Goal: Task Accomplishment & Management: Manage account settings

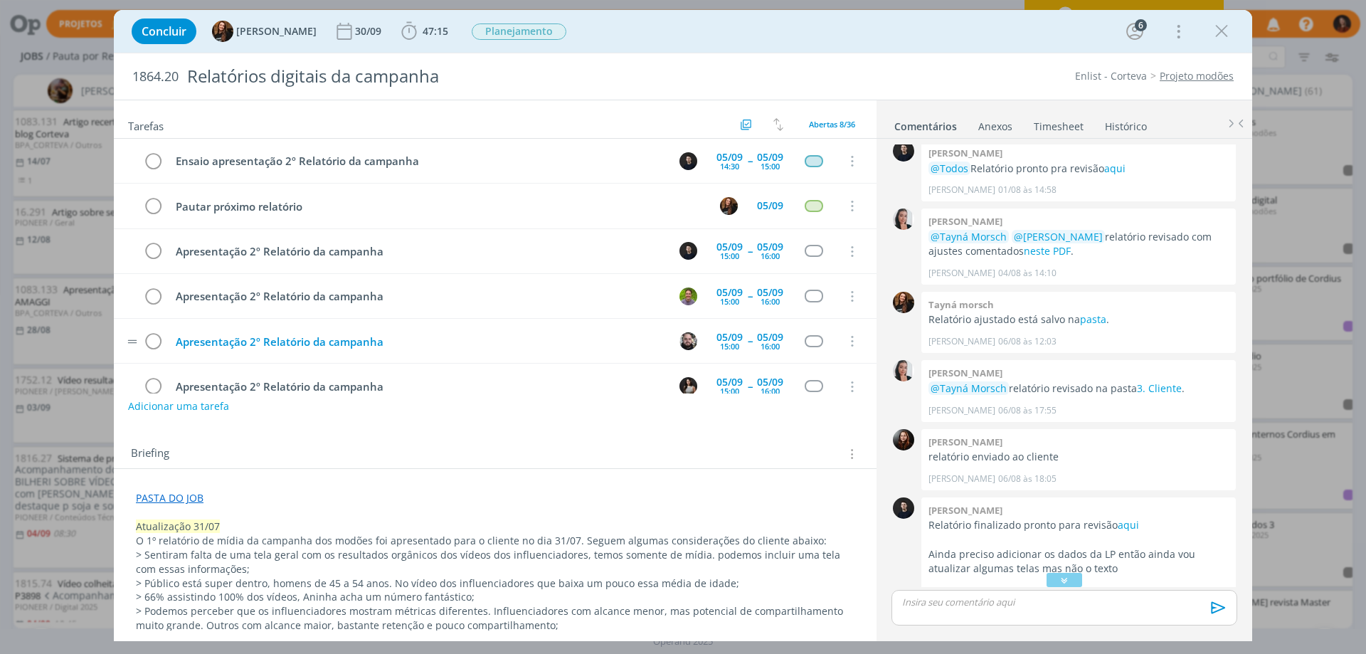
scroll to position [117, 0]
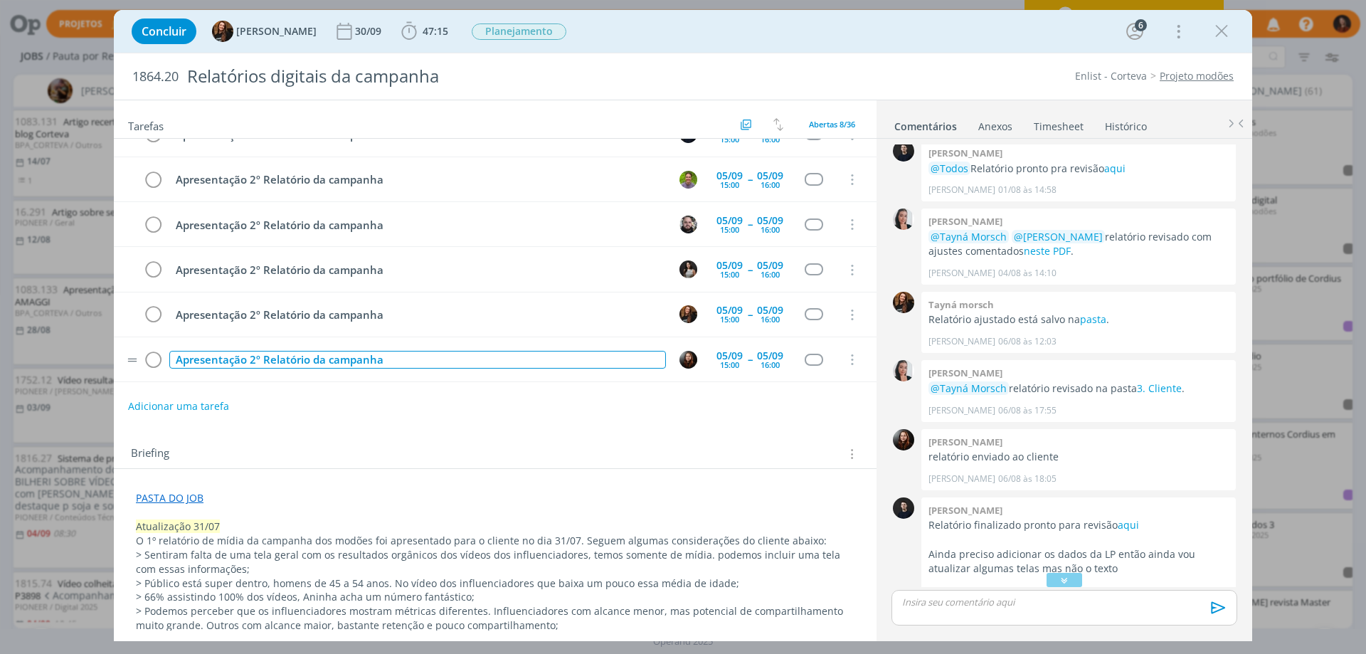
click at [234, 357] on div "Apresentação 2º Relatório da campanha" at bounding box center [417, 360] width 497 height 18
copy div "Apresentação 2º Relatório da campanha"
click at [157, 405] on button "Adicionar uma tarefa" at bounding box center [177, 406] width 101 height 24
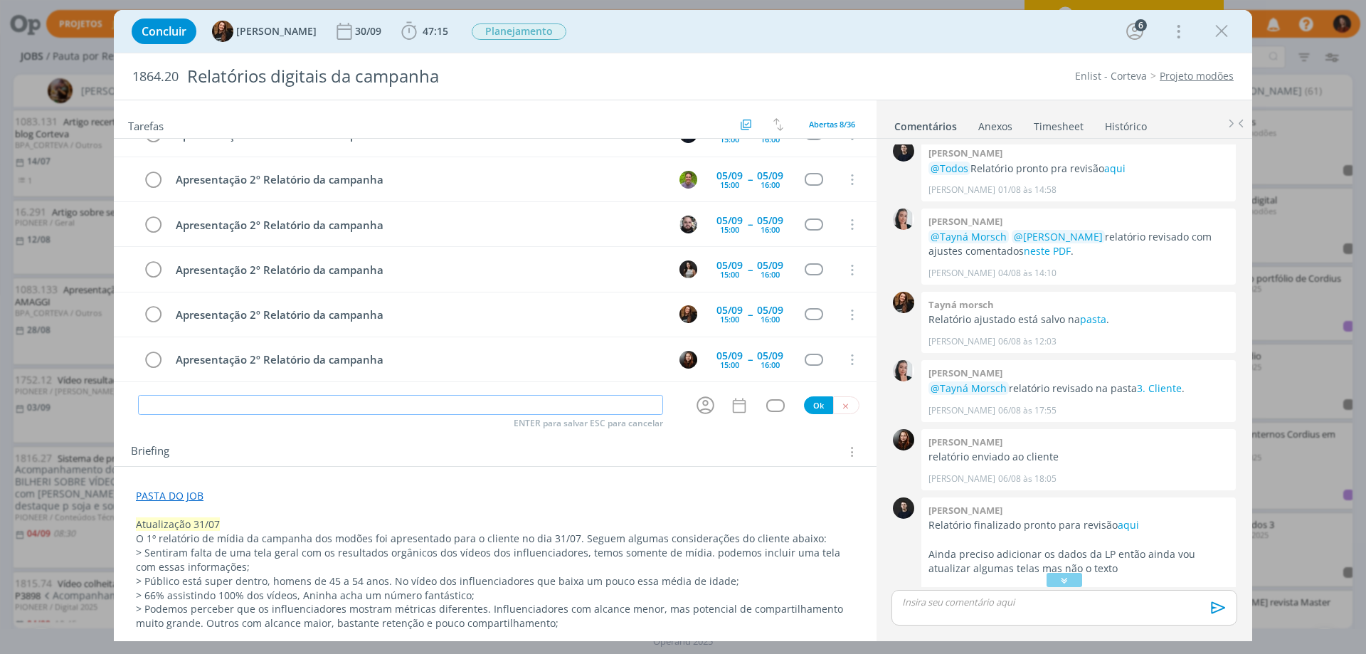
paste input "Apresentação 2º Relatório da campanha"
click at [699, 402] on icon "dialog" at bounding box center [706, 405] width 22 height 22
type input "Apresentação 2º Relatório da campanha"
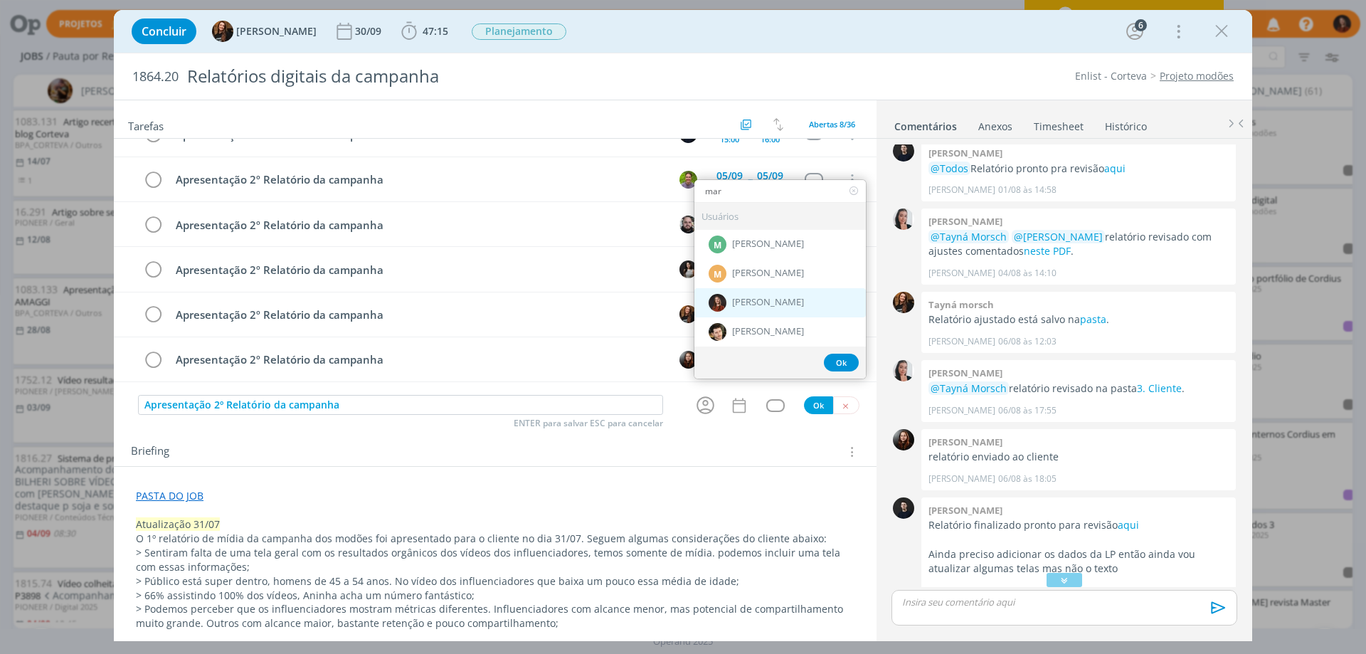
type input "mar"
click at [744, 310] on div "[PERSON_NAME]" at bounding box center [781, 302] width 172 height 29
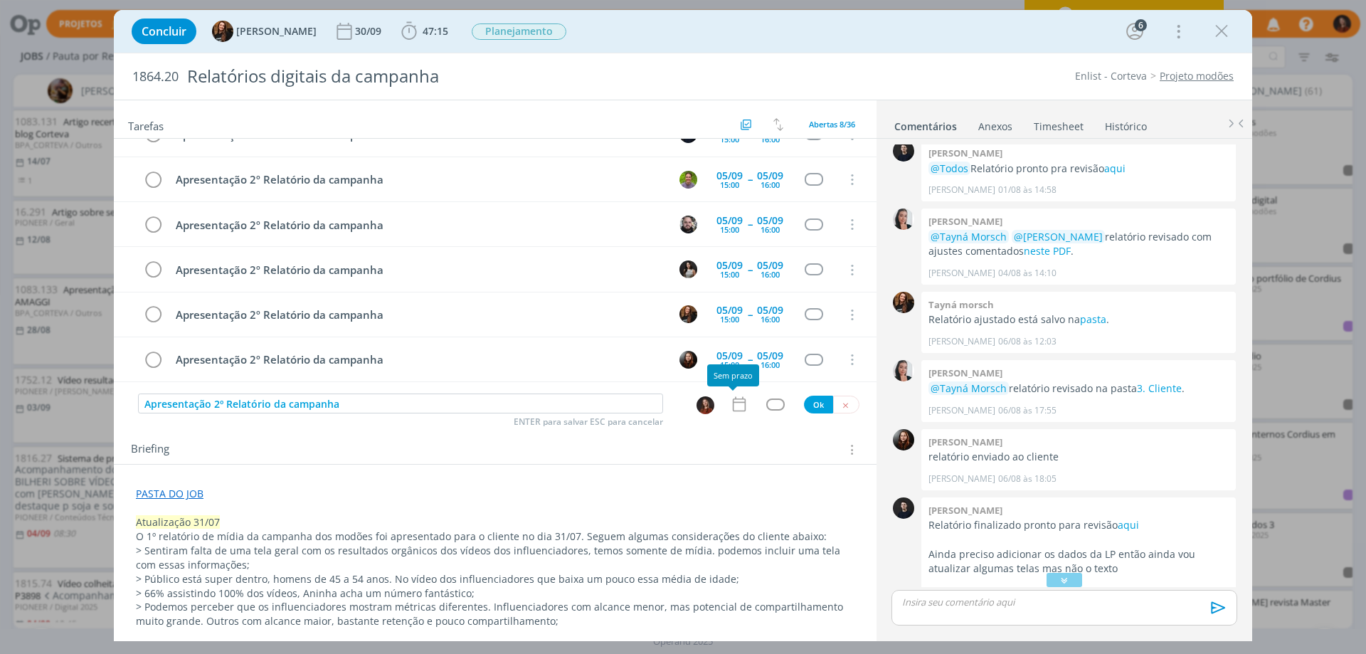
click at [731, 404] on icon "dialog" at bounding box center [739, 404] width 19 height 19
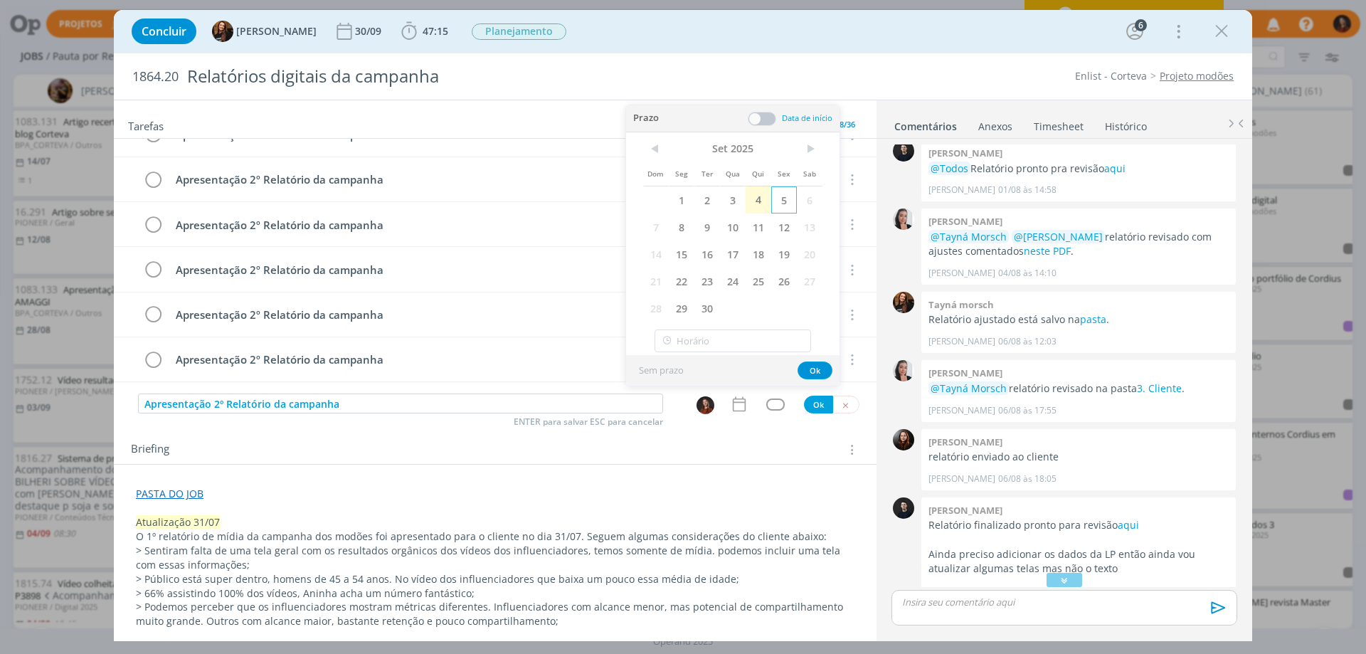
click at [788, 198] on span "5" at bounding box center [784, 199] width 26 height 27
drag, startPoint x: 761, startPoint y: 118, endPoint x: 747, endPoint y: 137, distance: 22.9
click at [760, 118] on span at bounding box center [762, 119] width 28 height 14
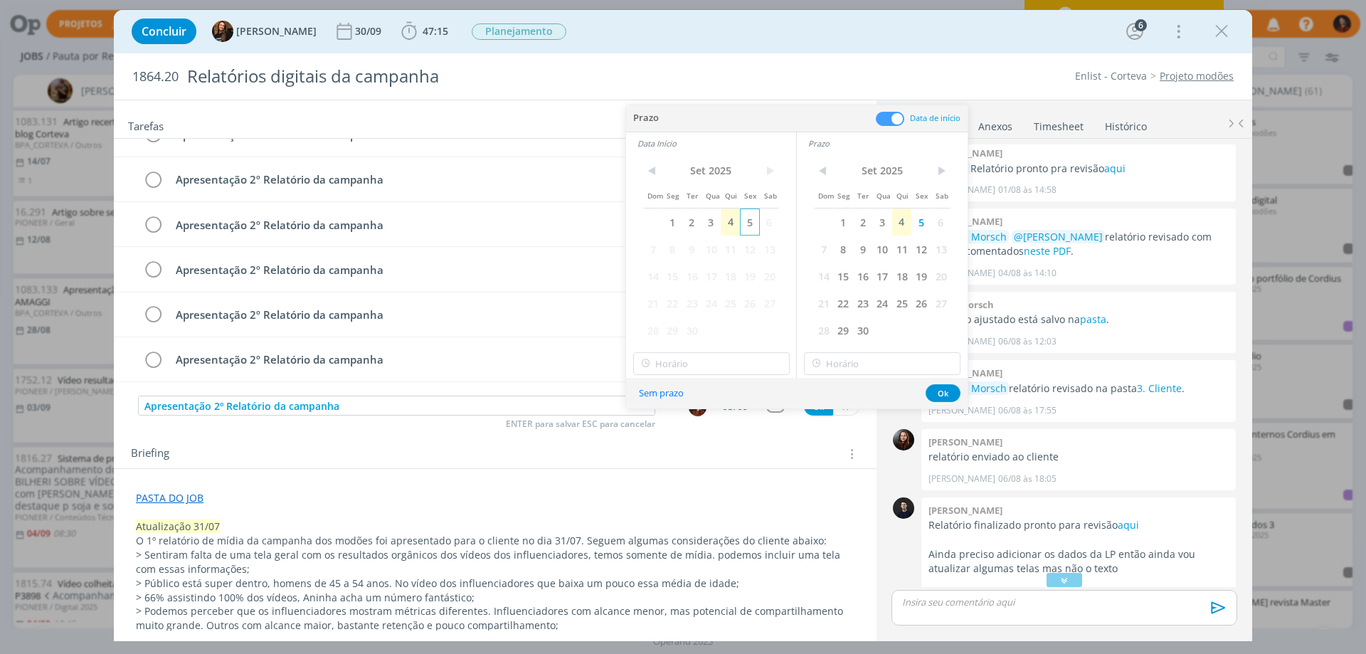
click at [749, 221] on span "5" at bounding box center [749, 222] width 19 height 27
click at [740, 440] on div "Briefing Briefings Predefinidos Versões do Briefing Ver Briefing do Projeto" at bounding box center [495, 450] width 763 height 38
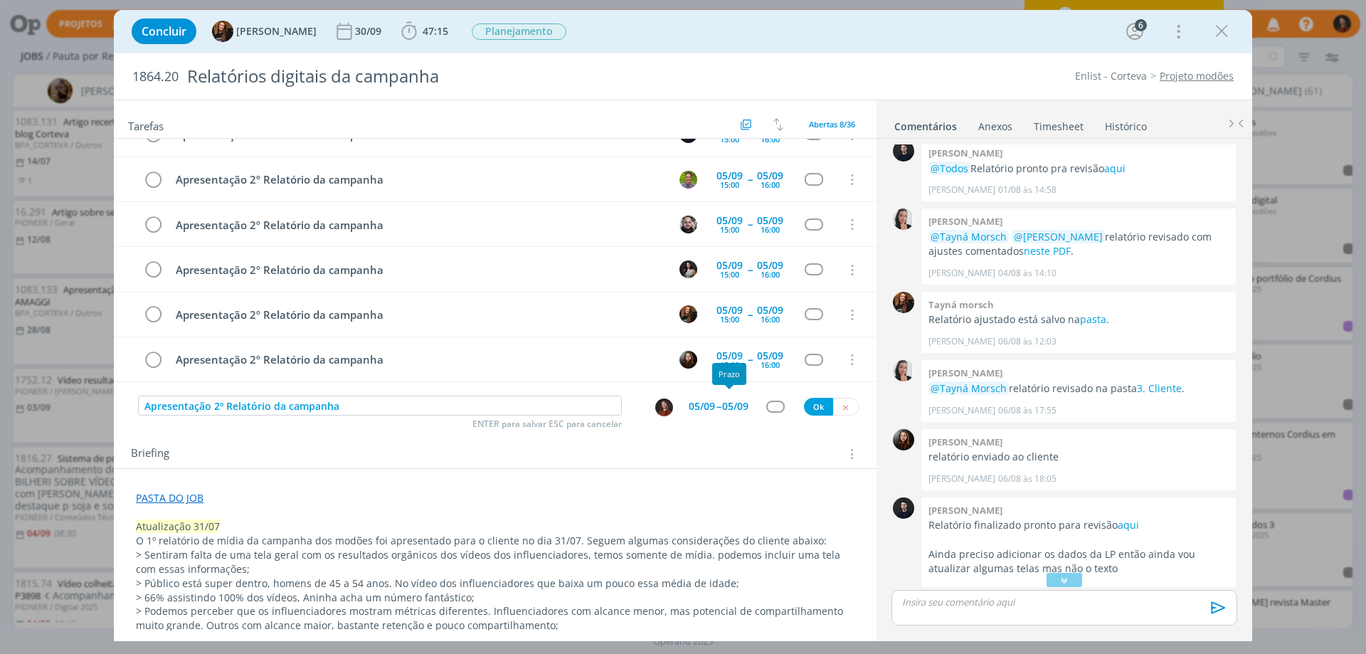
click at [717, 401] on span "--" at bounding box center [719, 406] width 4 height 14
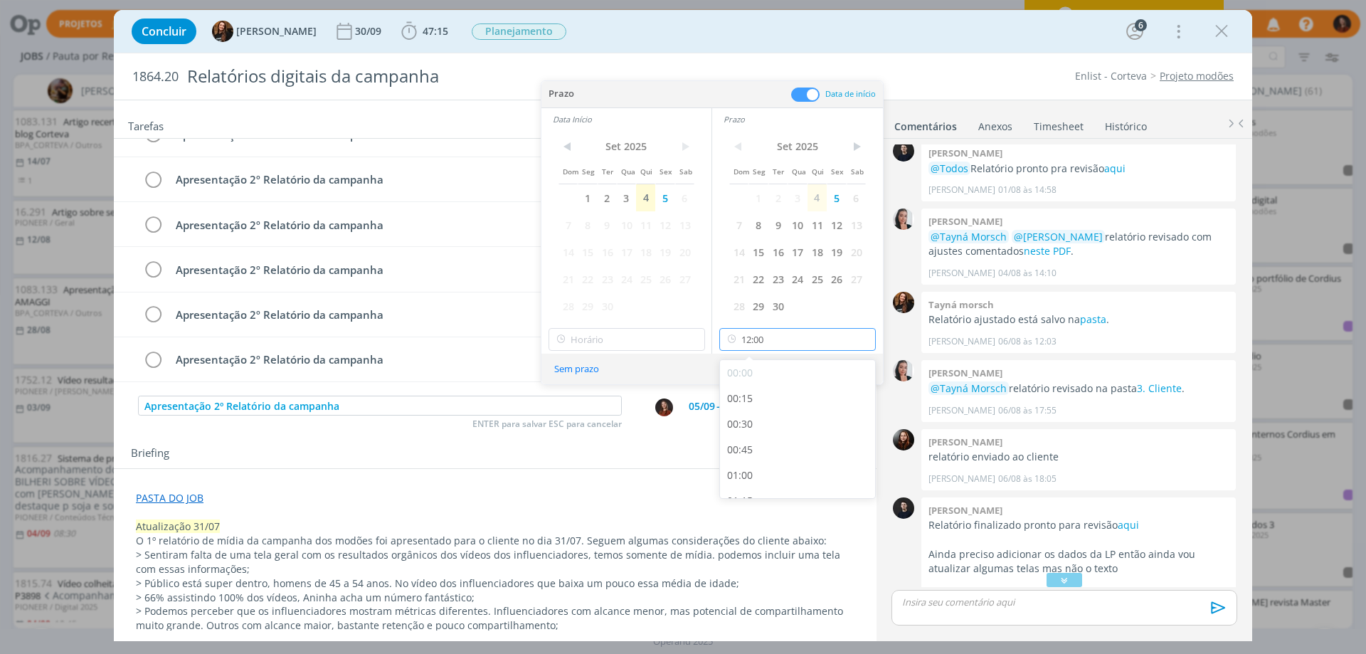
click at [754, 342] on input "12:00" at bounding box center [797, 339] width 157 height 23
click at [755, 455] on div "16:00" at bounding box center [799, 464] width 159 height 26
type input "16:00"
click at [638, 340] on input "12:00" at bounding box center [627, 339] width 157 height 23
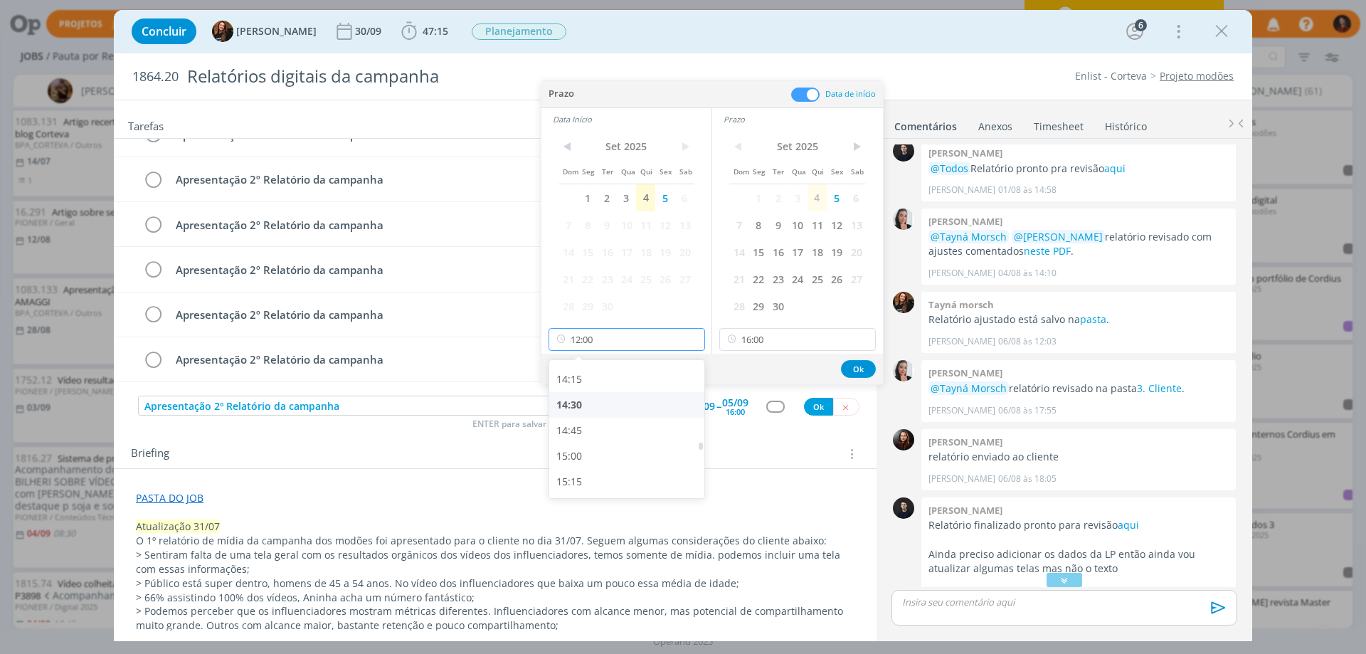
scroll to position [1477, 0]
click at [590, 431] on div "15:00" at bounding box center [628, 433] width 159 height 26
type input "15:00"
click at [861, 367] on button "Ok" at bounding box center [858, 369] width 35 height 18
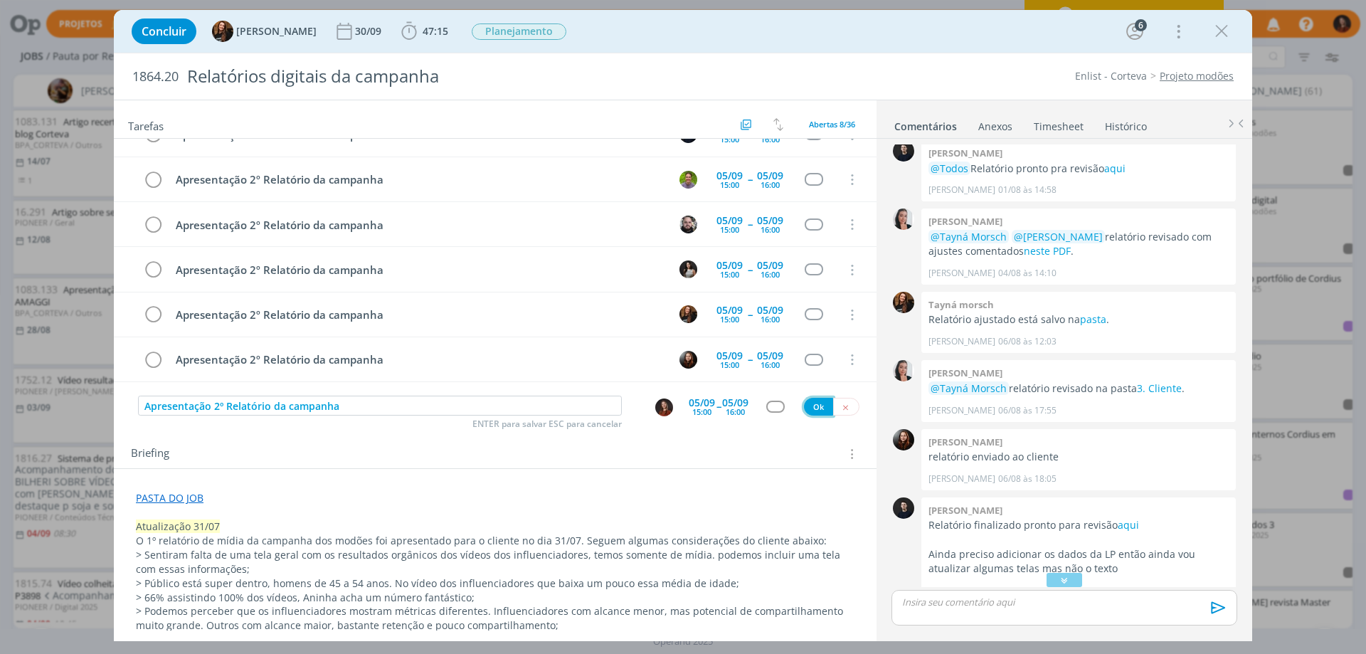
click at [812, 404] on button "Ok" at bounding box center [818, 407] width 29 height 18
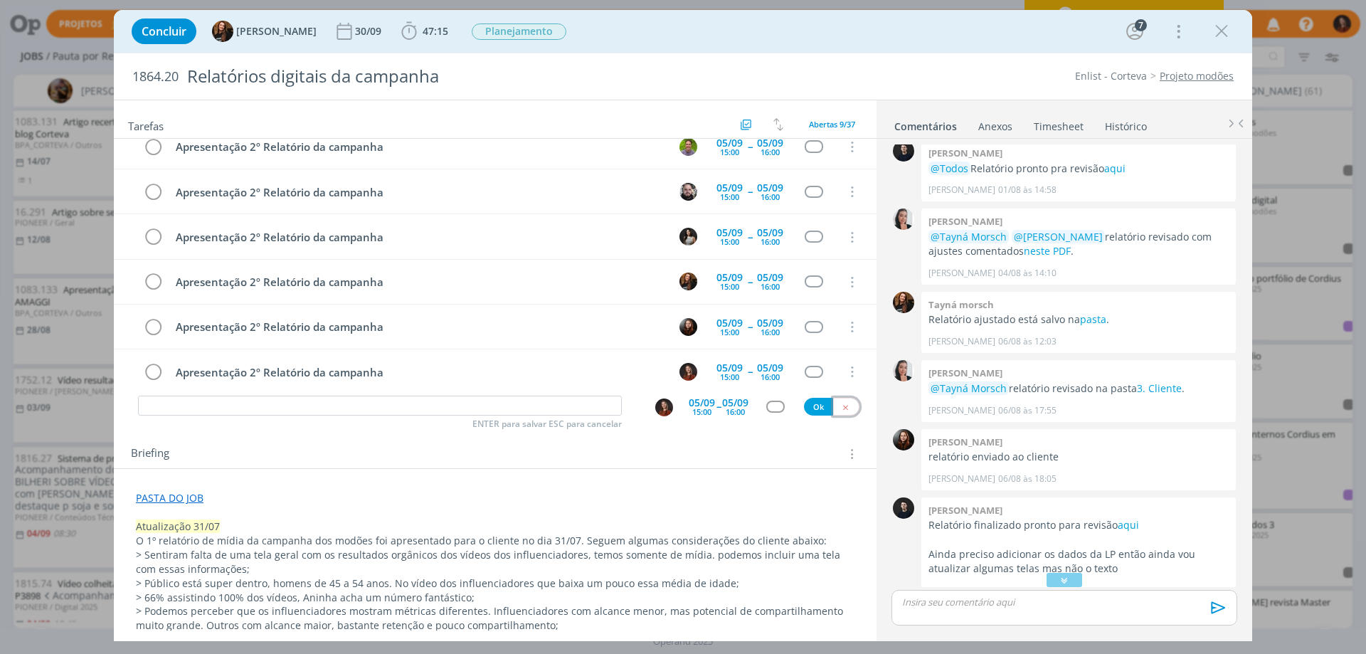
click at [844, 408] on button "dialog" at bounding box center [846, 407] width 26 height 18
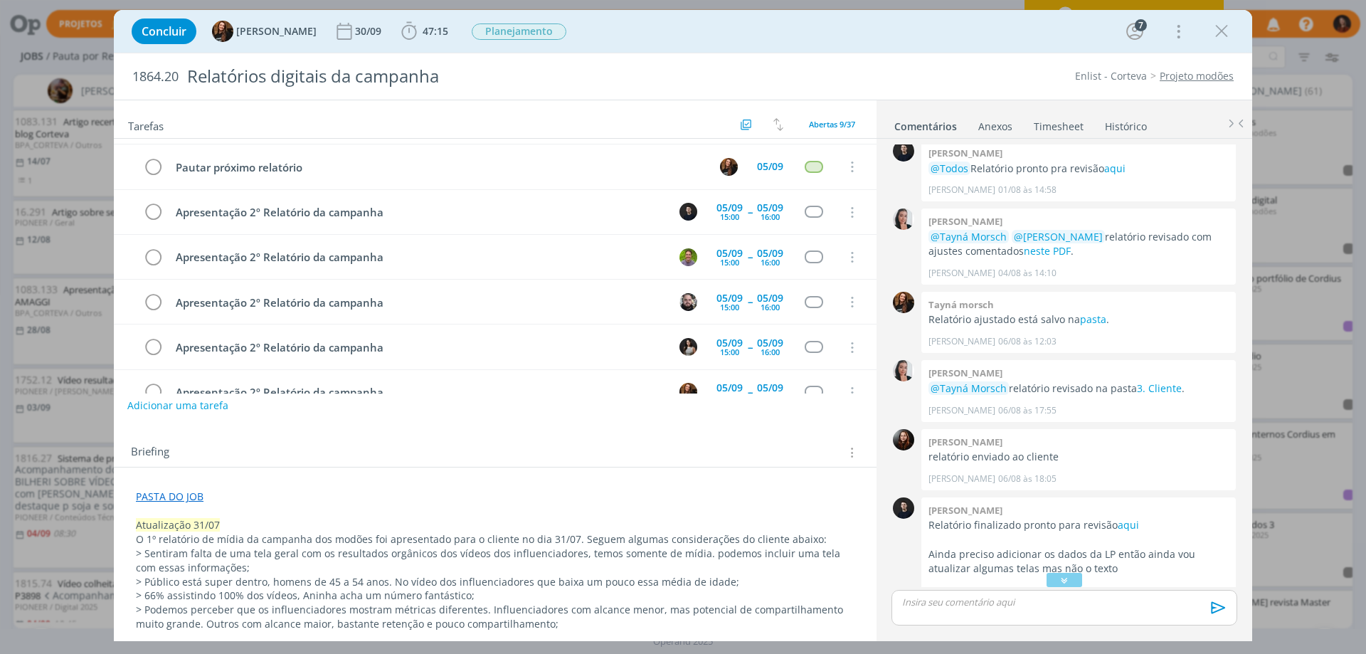
scroll to position [7, 0]
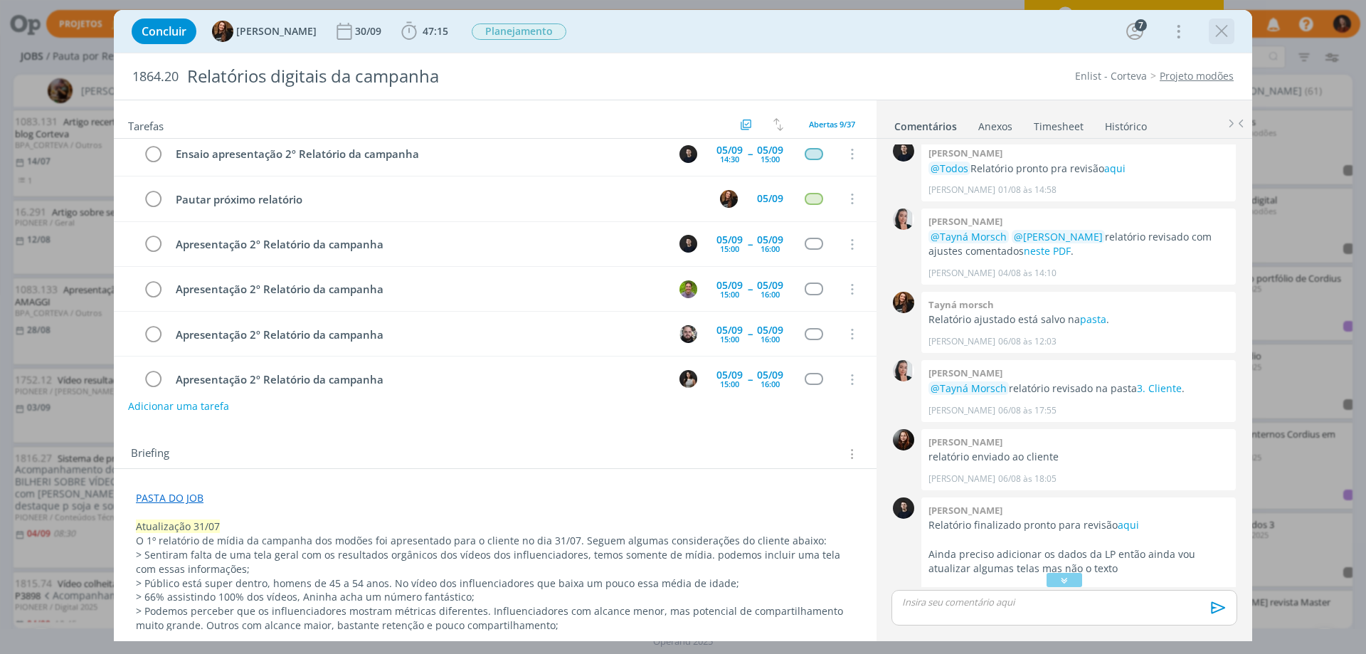
click at [1227, 24] on icon "dialog" at bounding box center [1221, 31] width 21 height 21
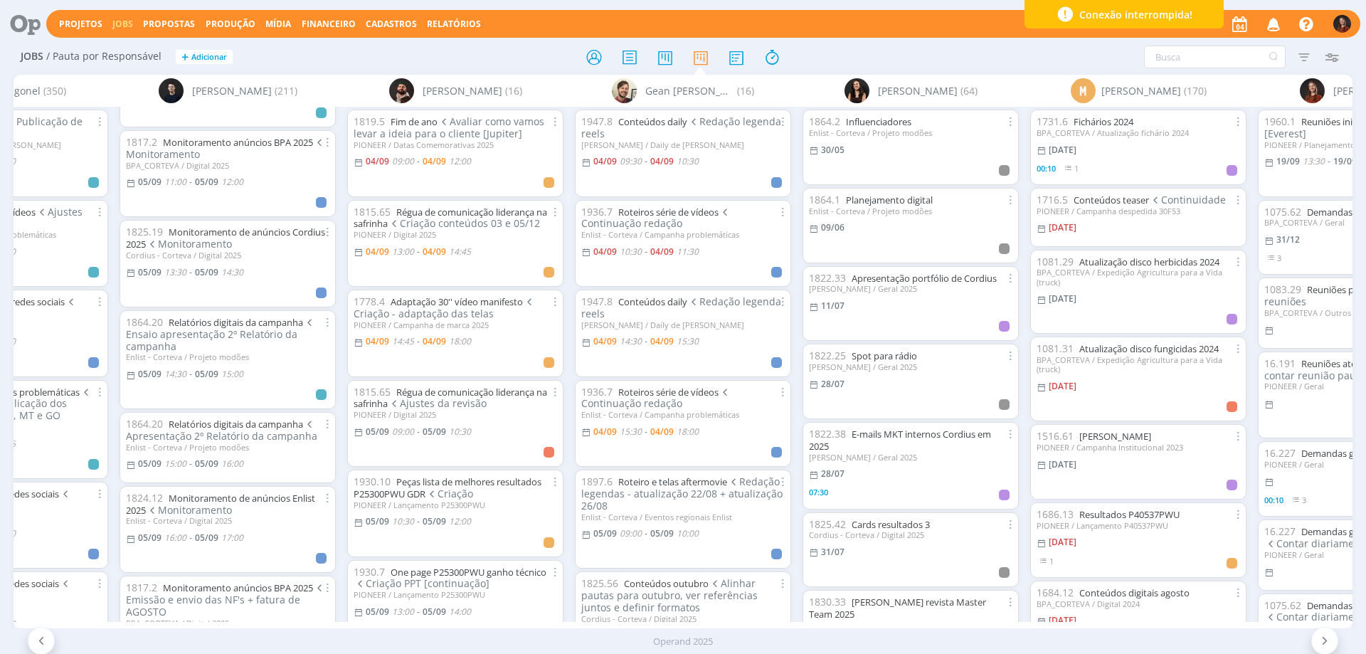
scroll to position [0, 605]
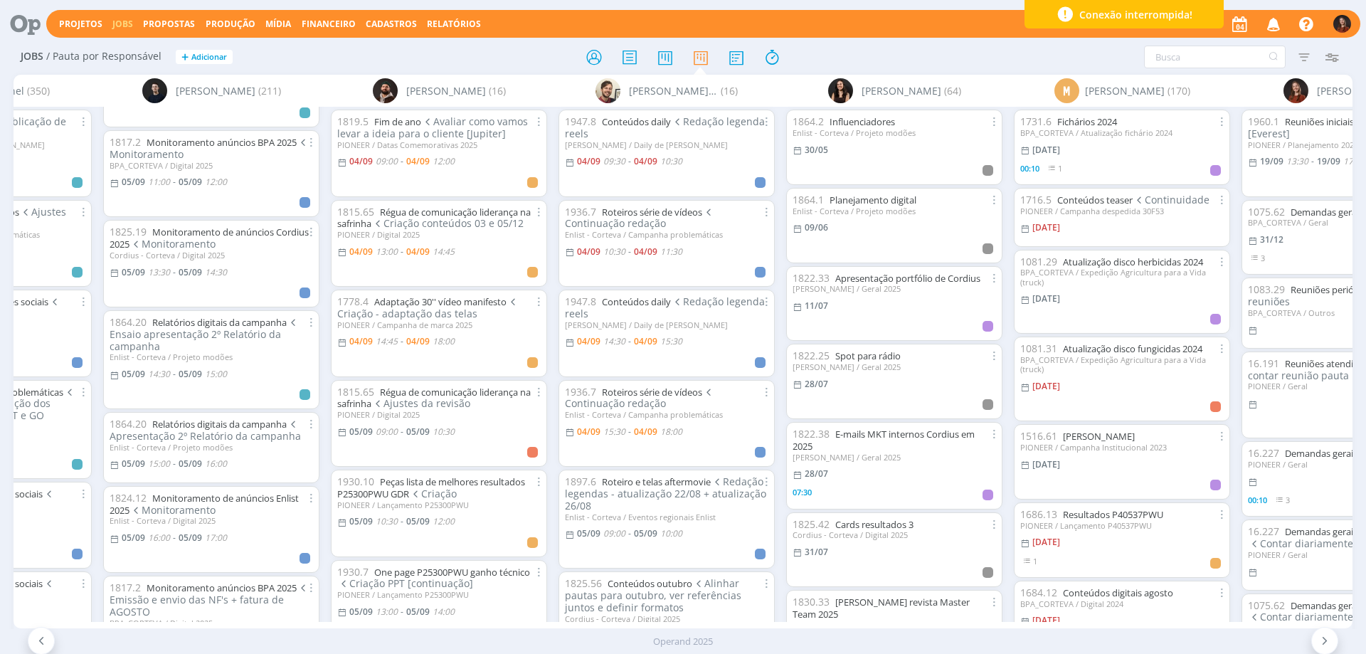
scroll to position [71, 0]
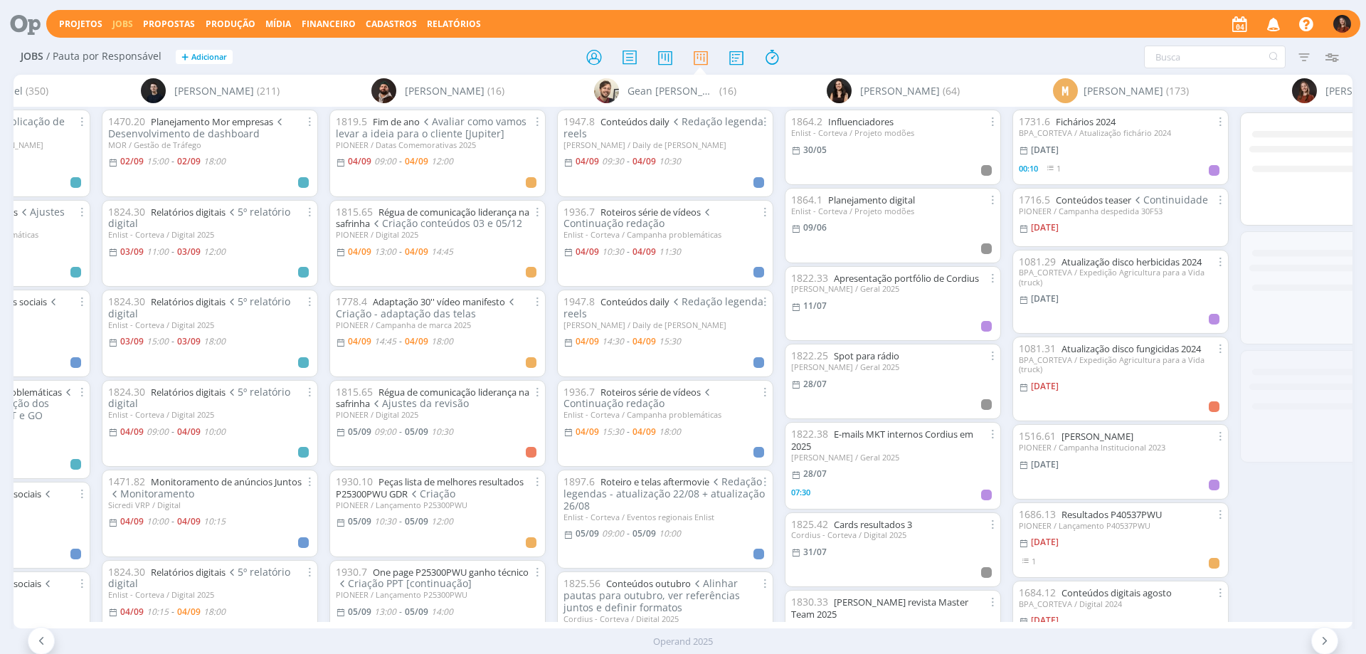
scroll to position [0, 640]
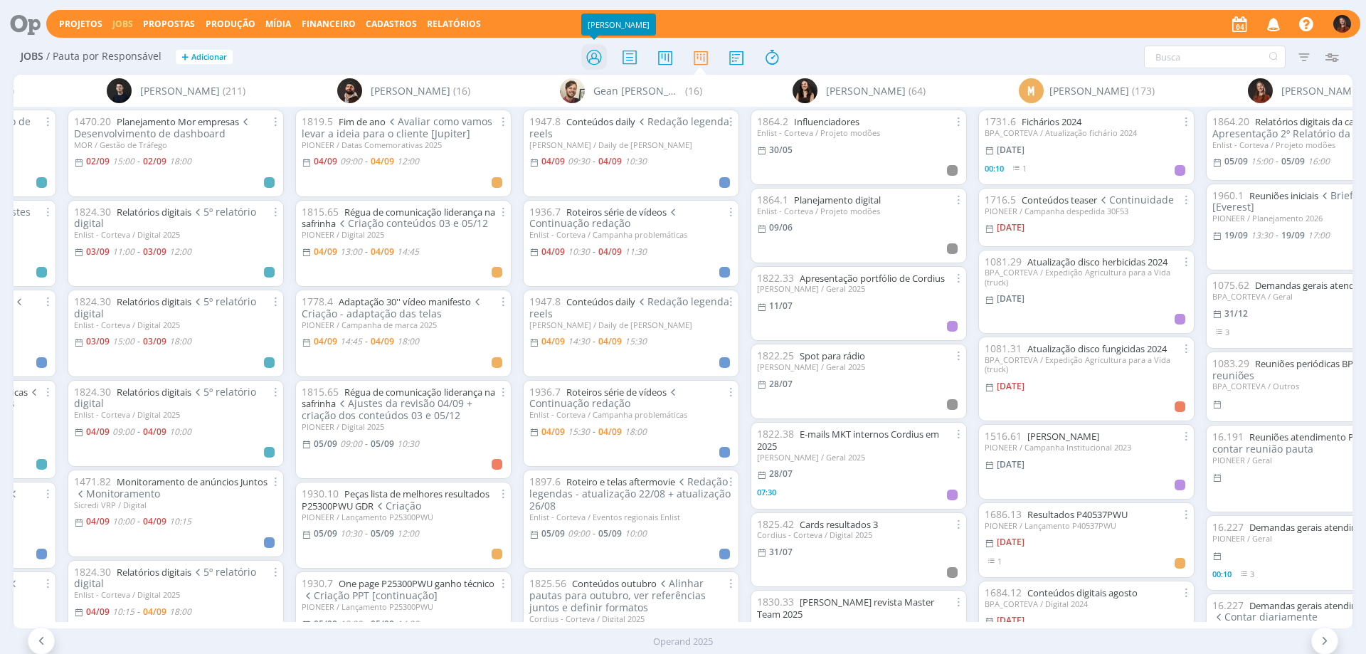
click at [594, 62] on icon at bounding box center [594, 57] width 26 height 28
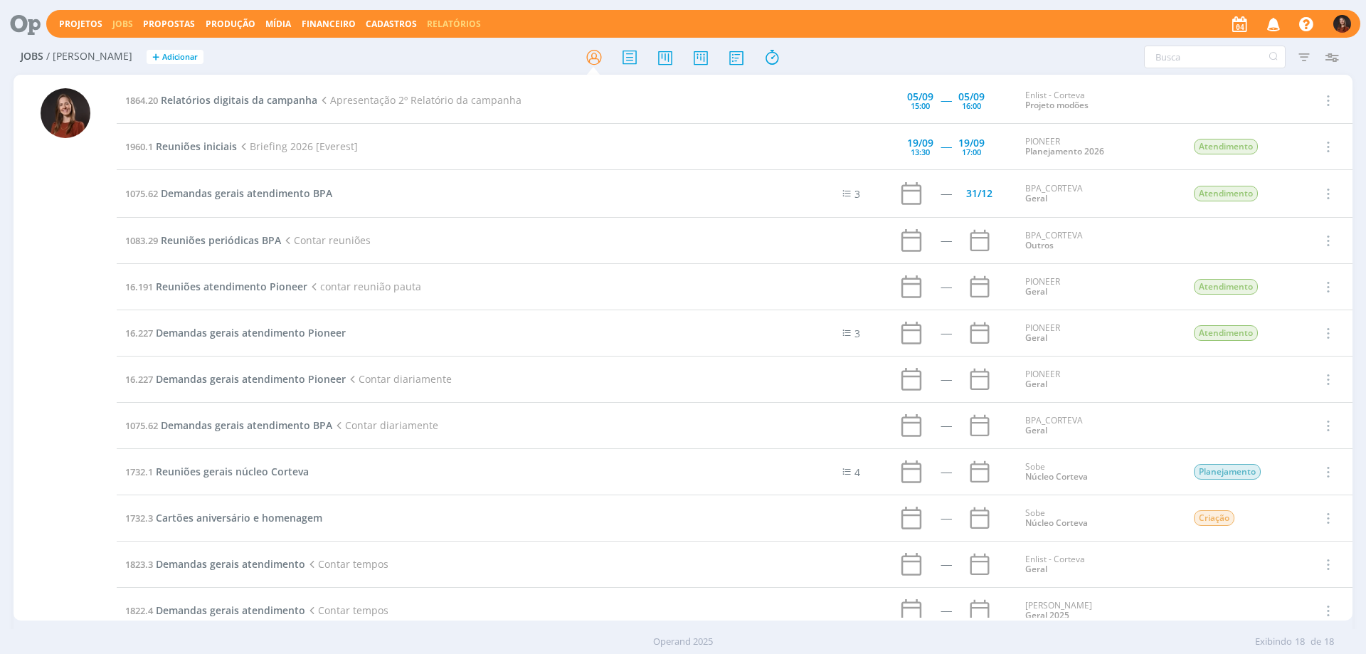
click at [450, 21] on link "Relatórios" at bounding box center [454, 24] width 54 height 12
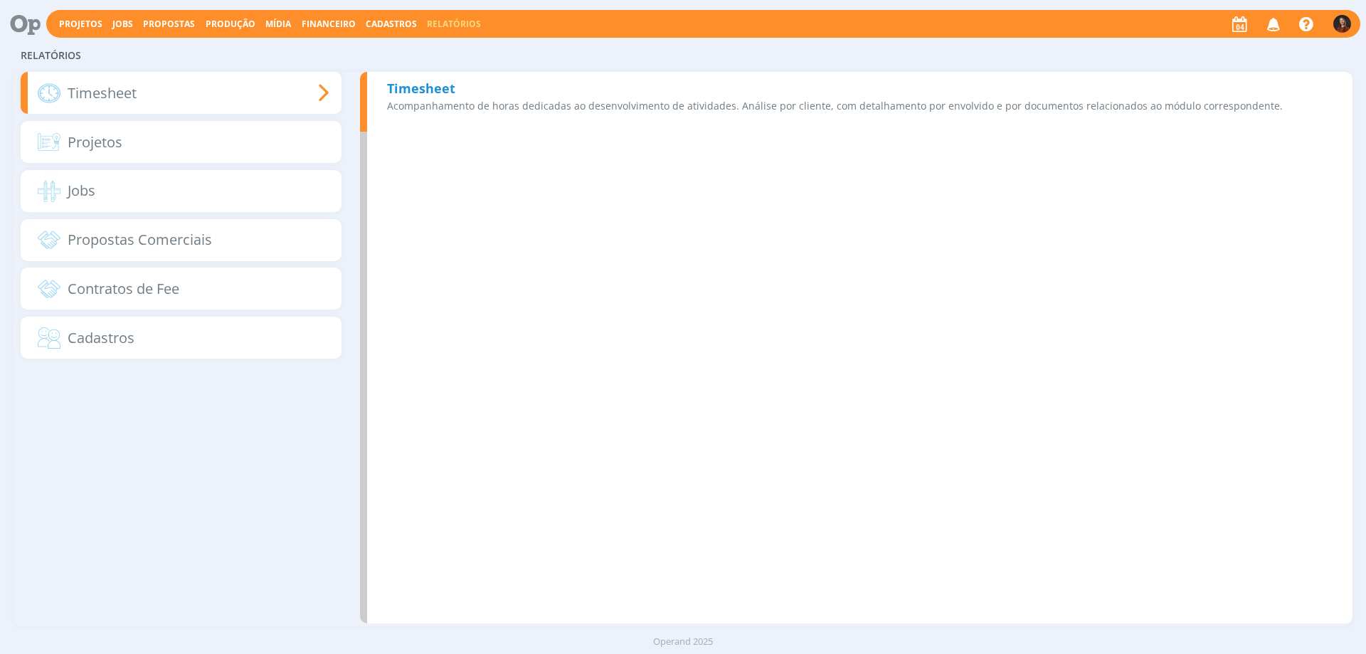
click at [425, 83] on b "Timesheet" at bounding box center [421, 88] width 68 height 17
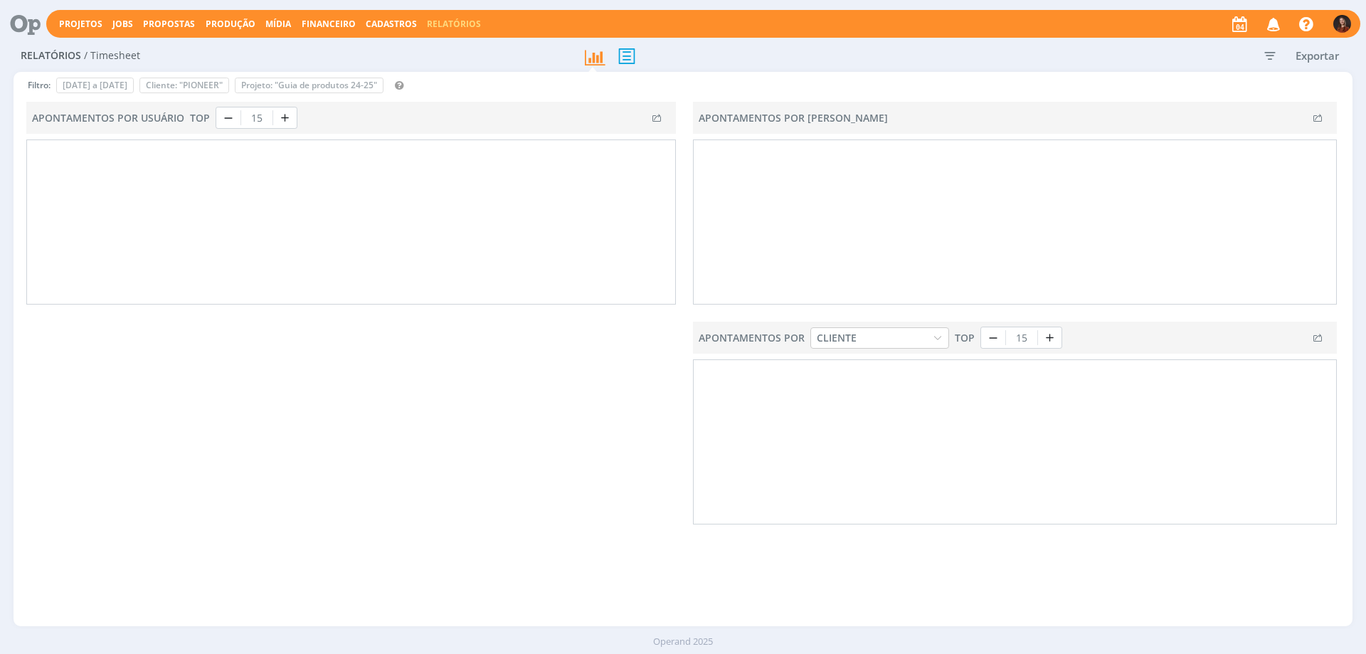
click at [1271, 53] on icon "button" at bounding box center [1270, 56] width 26 height 26
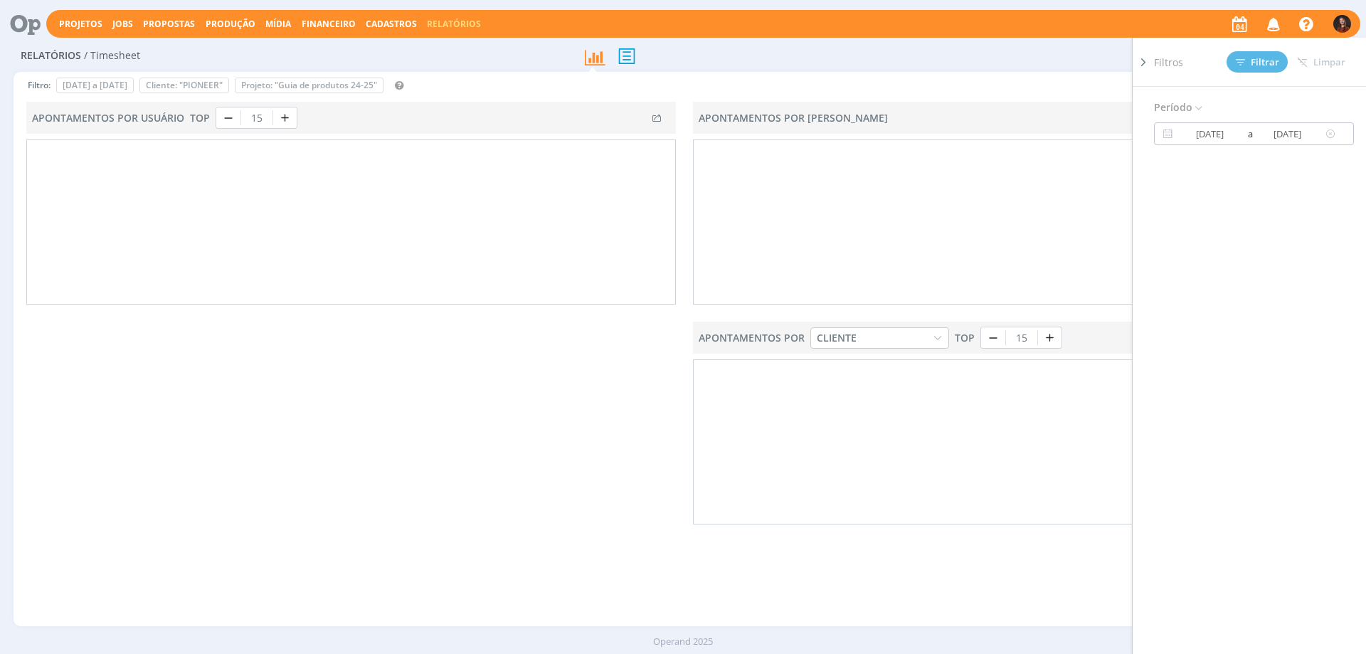
click at [1165, 135] on icon at bounding box center [1168, 133] width 18 height 17
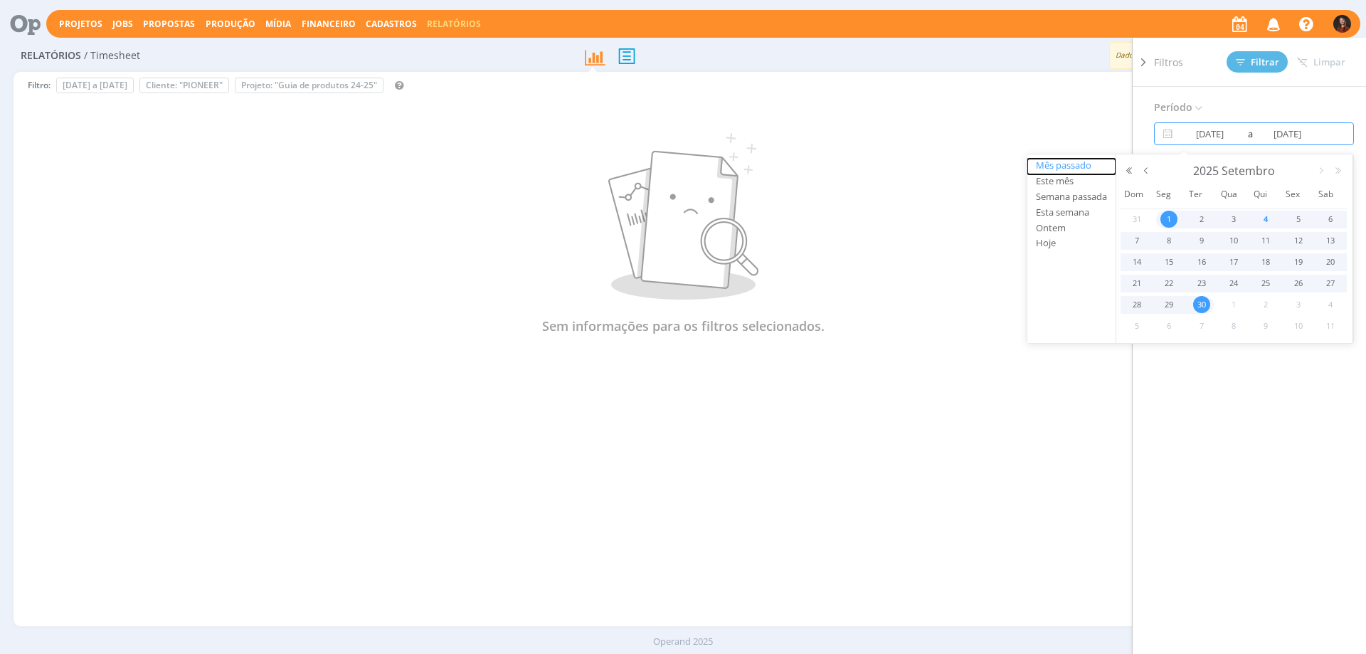
click at [1067, 162] on button "Mês passado" at bounding box center [1072, 167] width 88 height 16
type input "01/08/2025"
type input "31/08/2025"
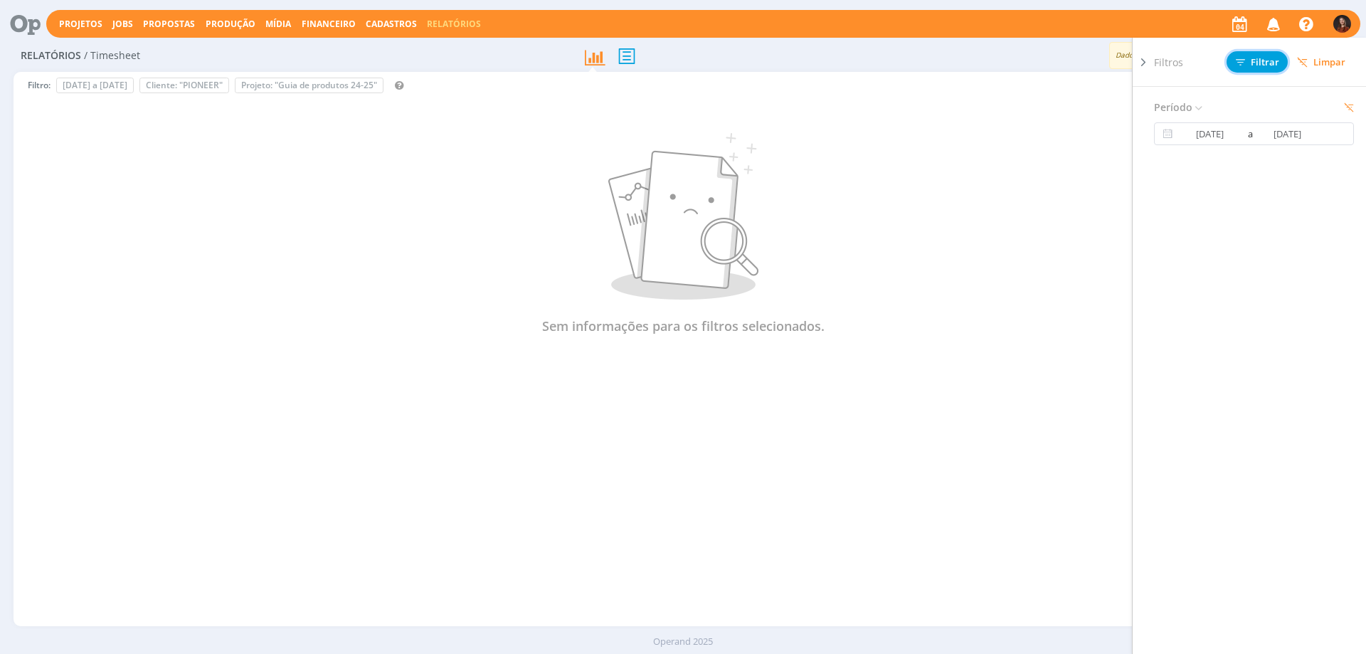
click at [1257, 53] on button "Filtrar" at bounding box center [1257, 61] width 61 height 21
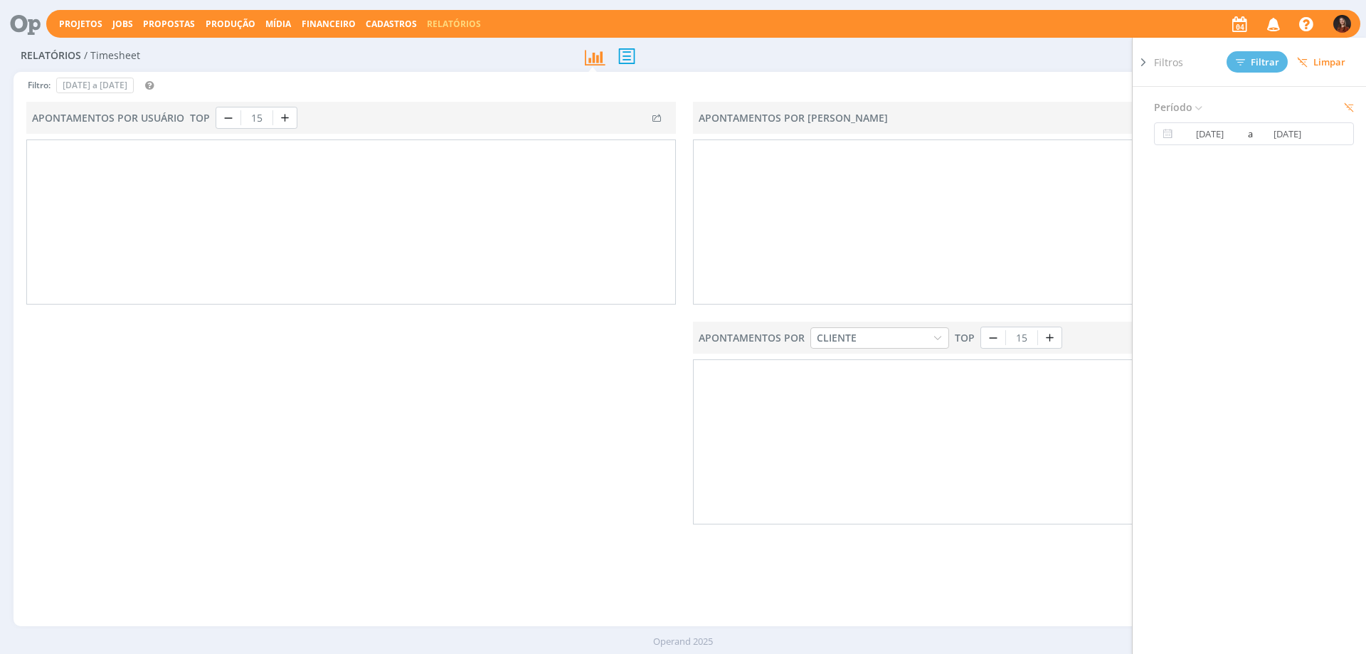
click at [957, 61] on div "Exportar" at bounding box center [1074, 56] width 558 height 26
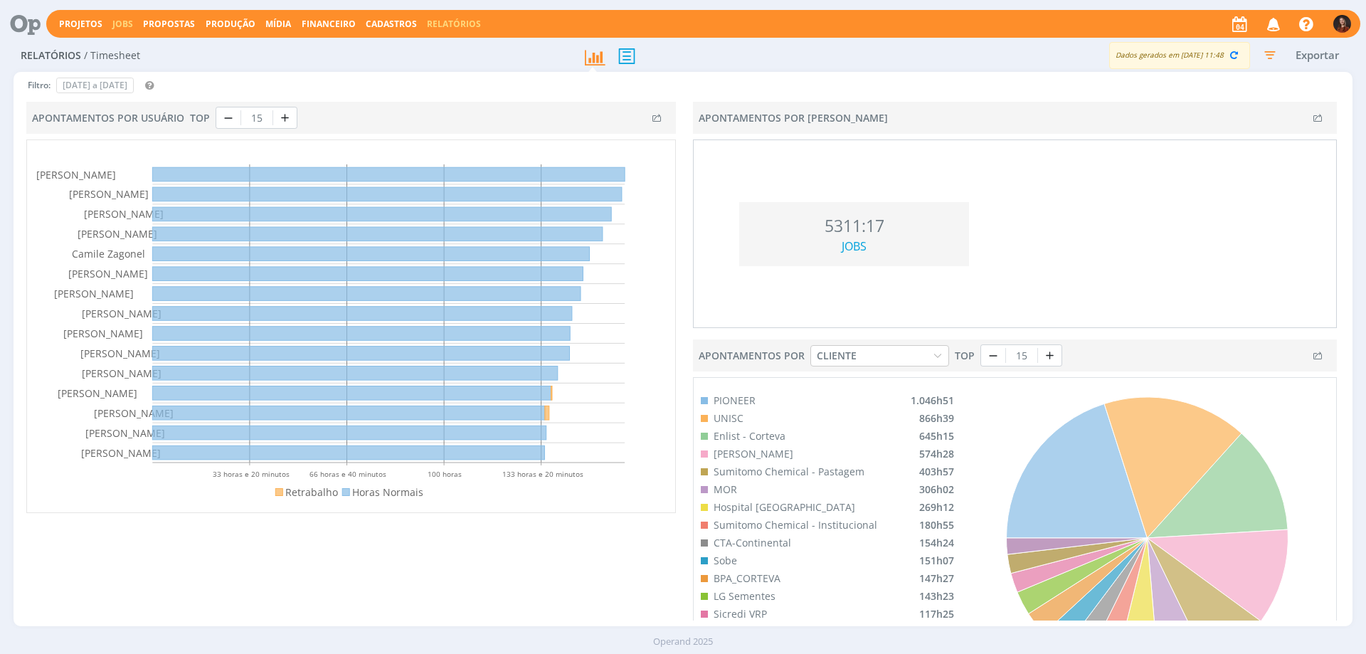
click at [127, 20] on link "Jobs" at bounding box center [122, 24] width 21 height 12
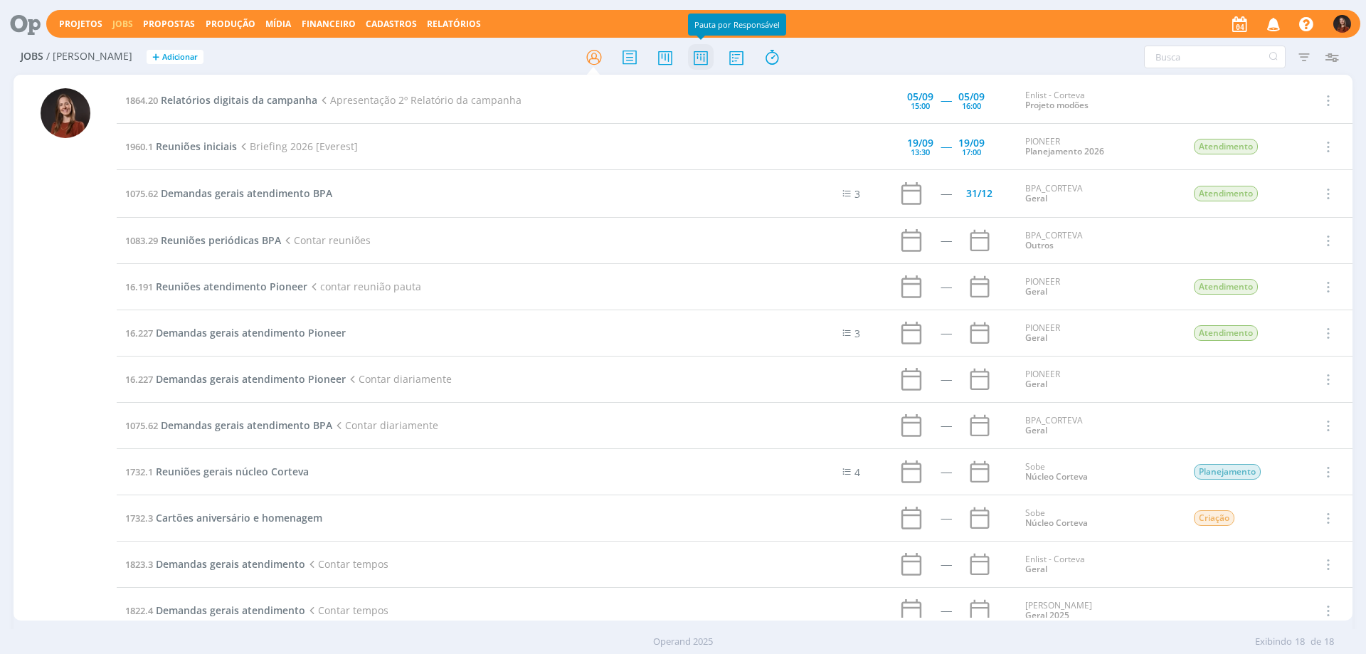
click at [695, 50] on icon at bounding box center [701, 57] width 26 height 28
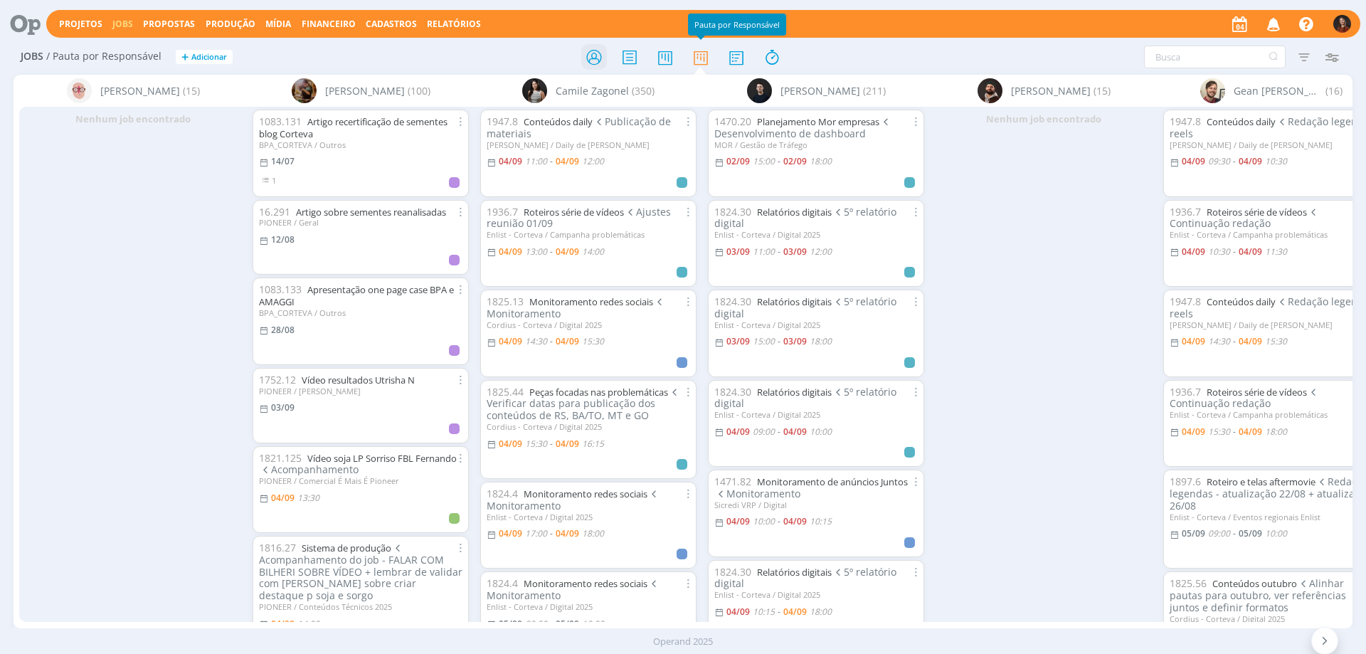
click at [594, 57] on icon at bounding box center [594, 57] width 26 height 28
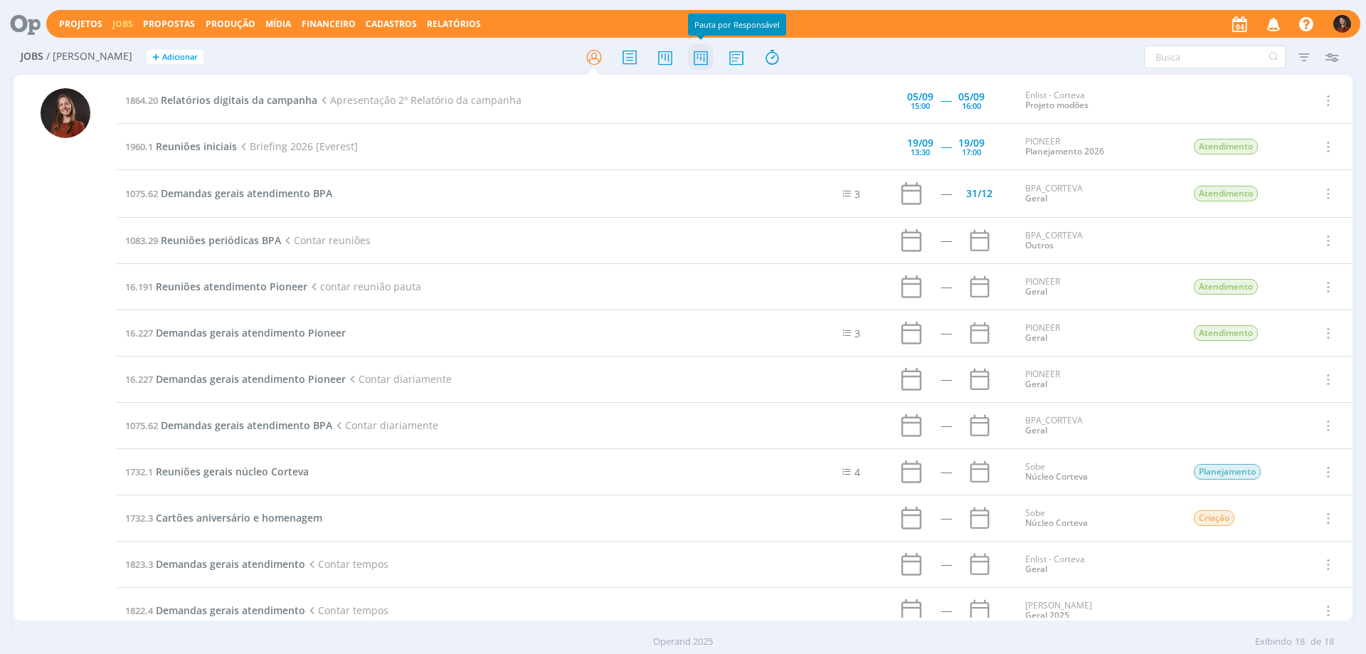
click at [703, 60] on icon at bounding box center [701, 57] width 26 height 28
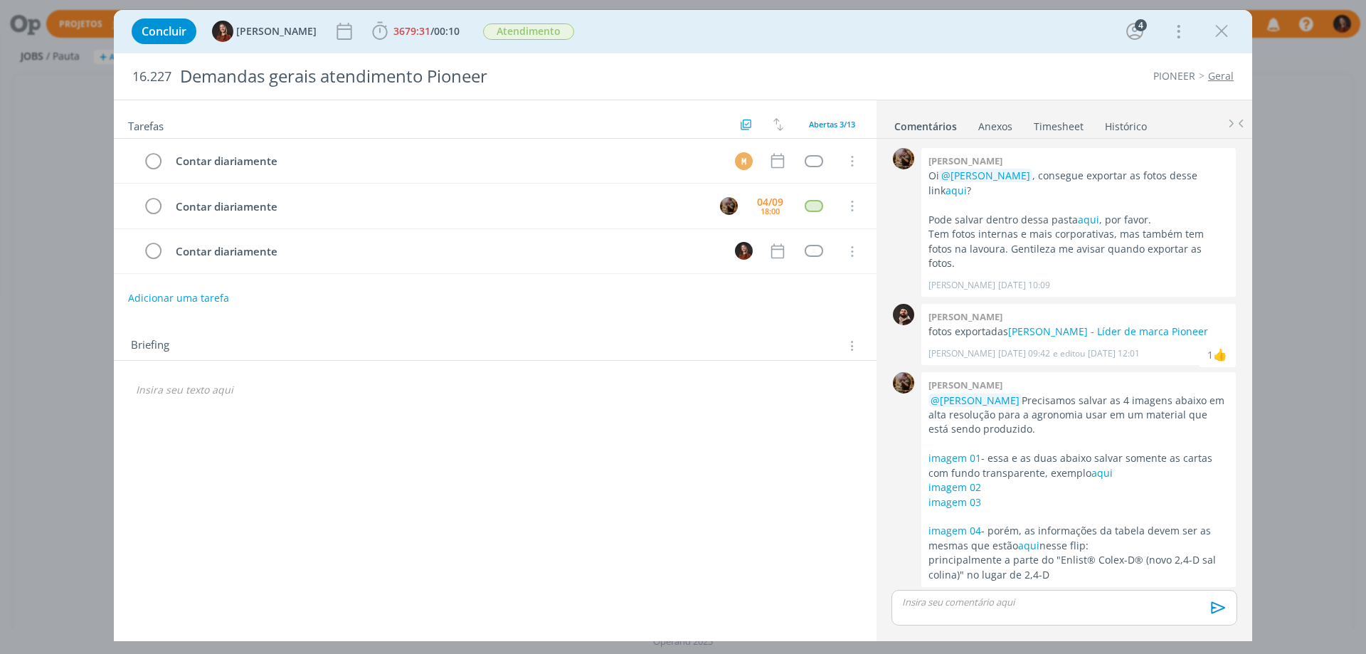
scroll to position [107, 0]
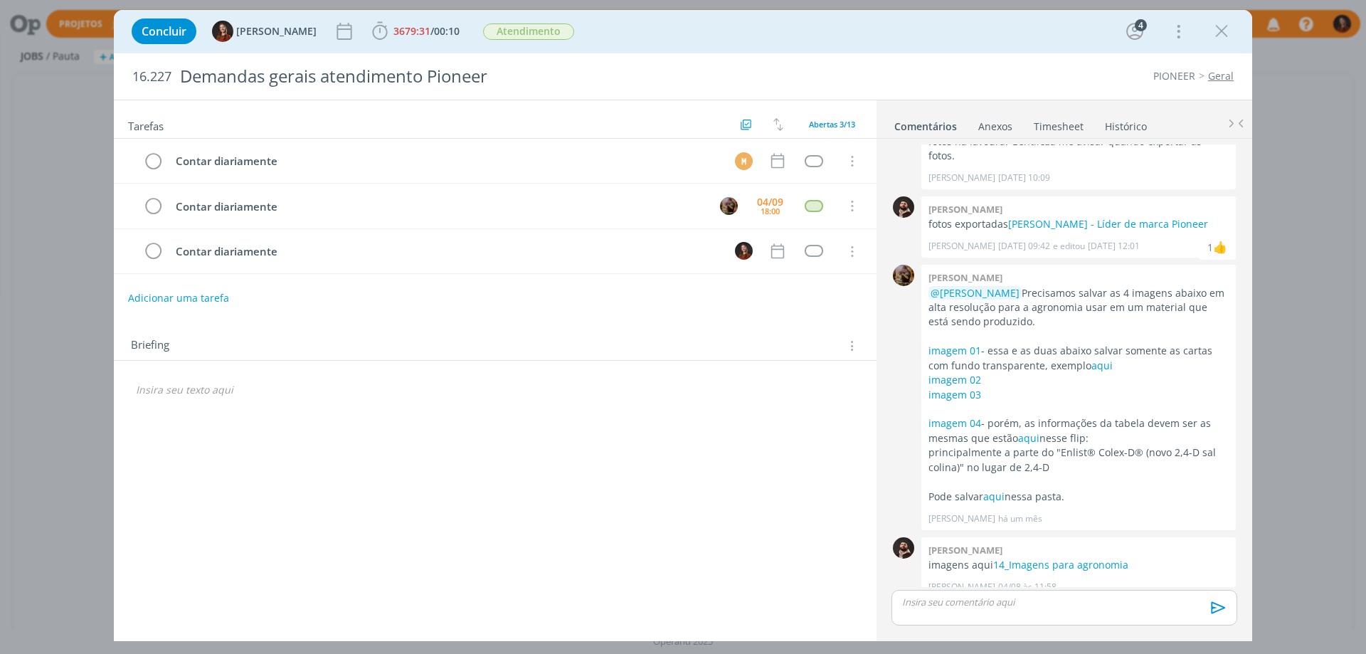
click at [1054, 127] on link "Timesheet" at bounding box center [1058, 123] width 51 height 21
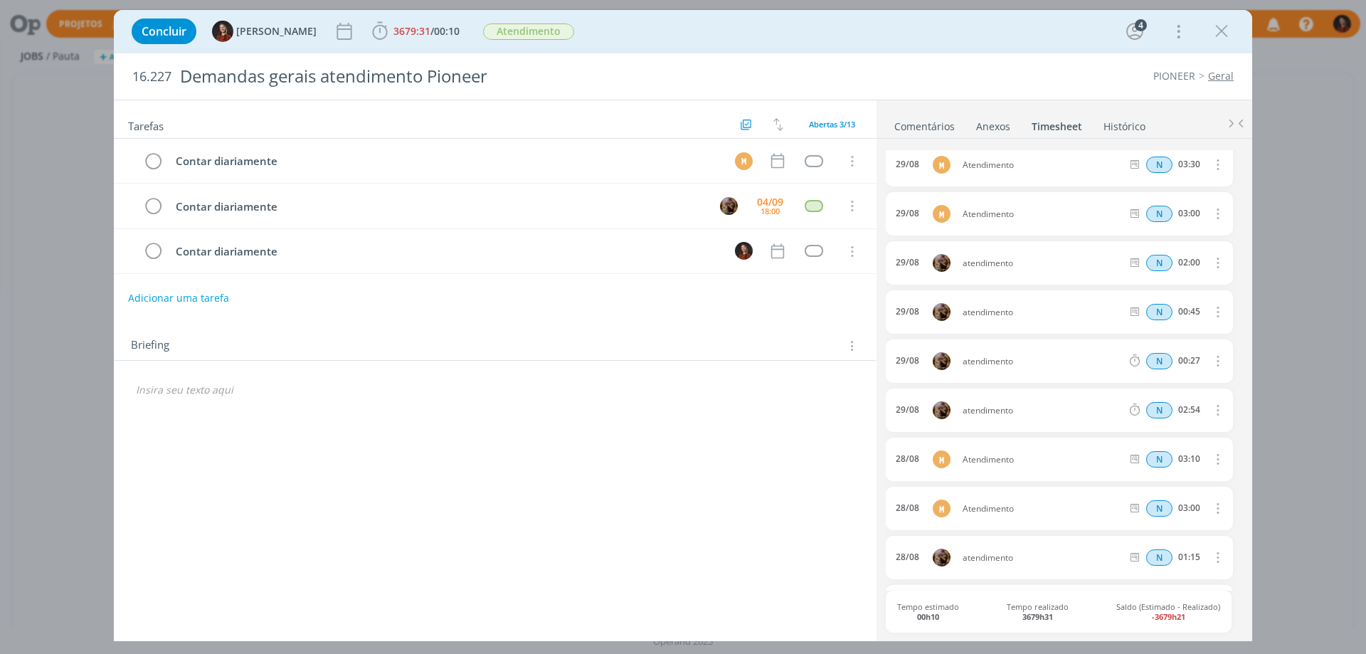
scroll to position [569, 0]
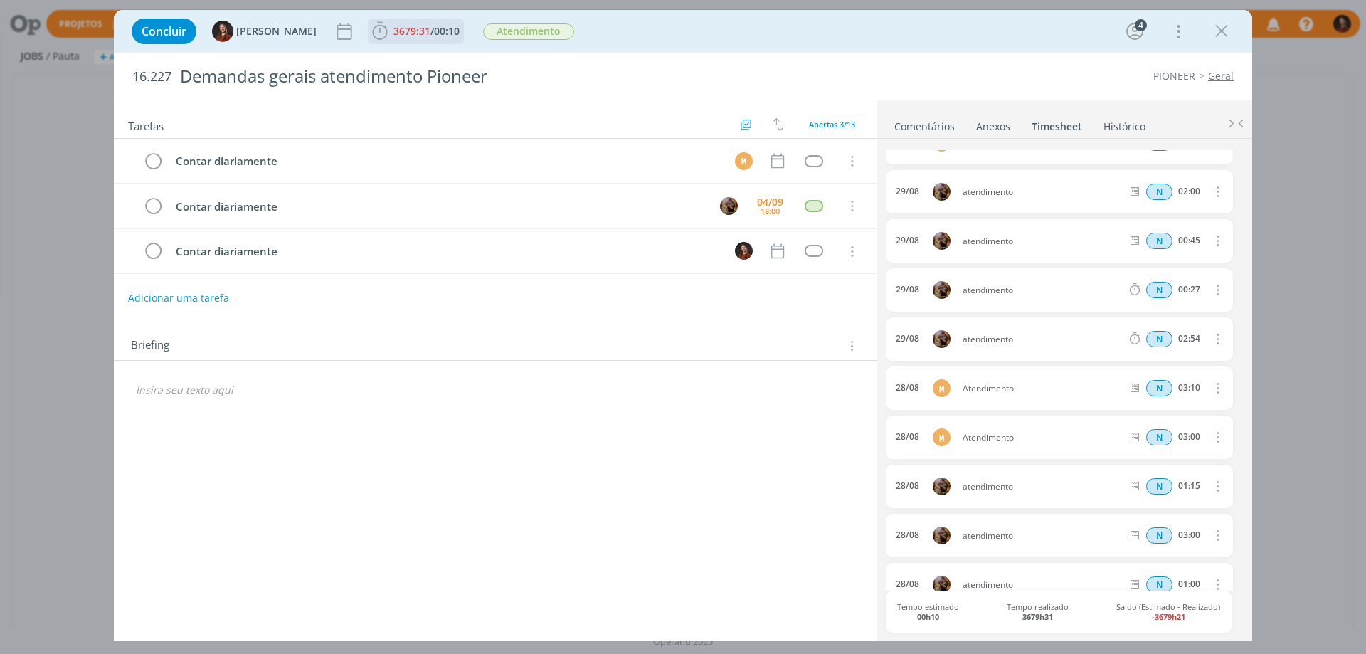
click at [431, 31] on span "/" at bounding box center [433, 31] width 4 height 14
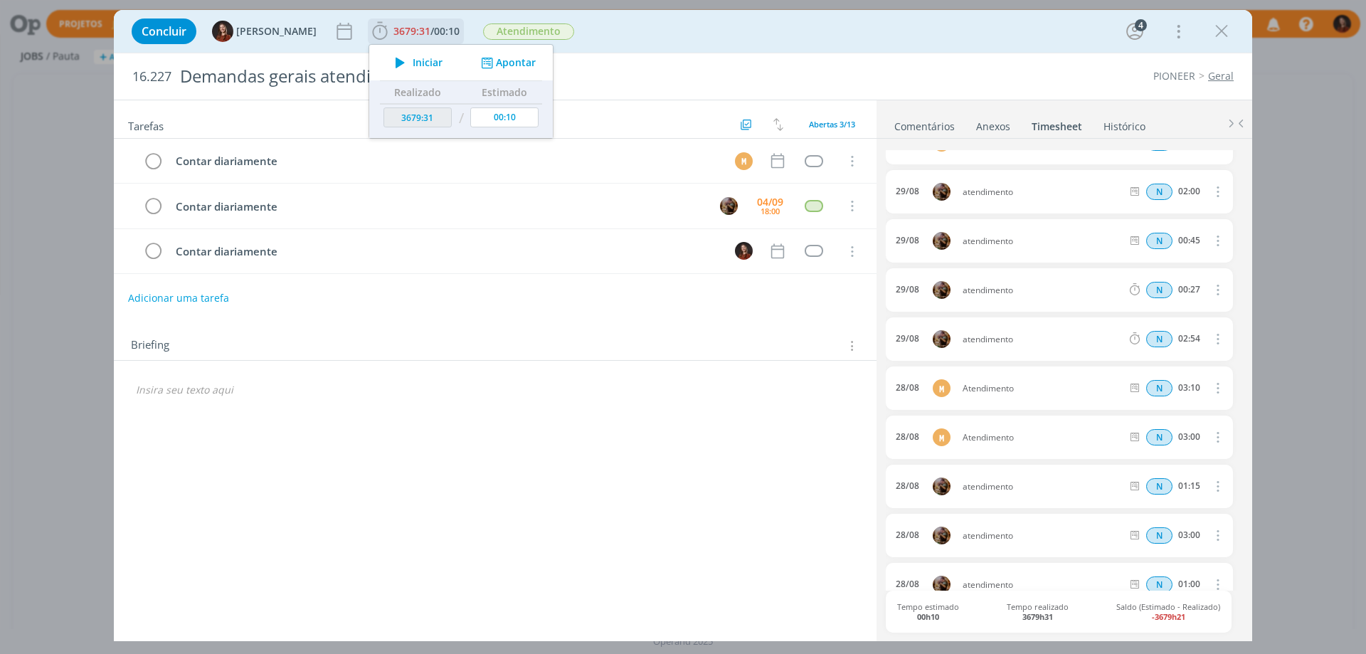
click at [488, 63] on button "Apontar" at bounding box center [507, 63] width 59 height 15
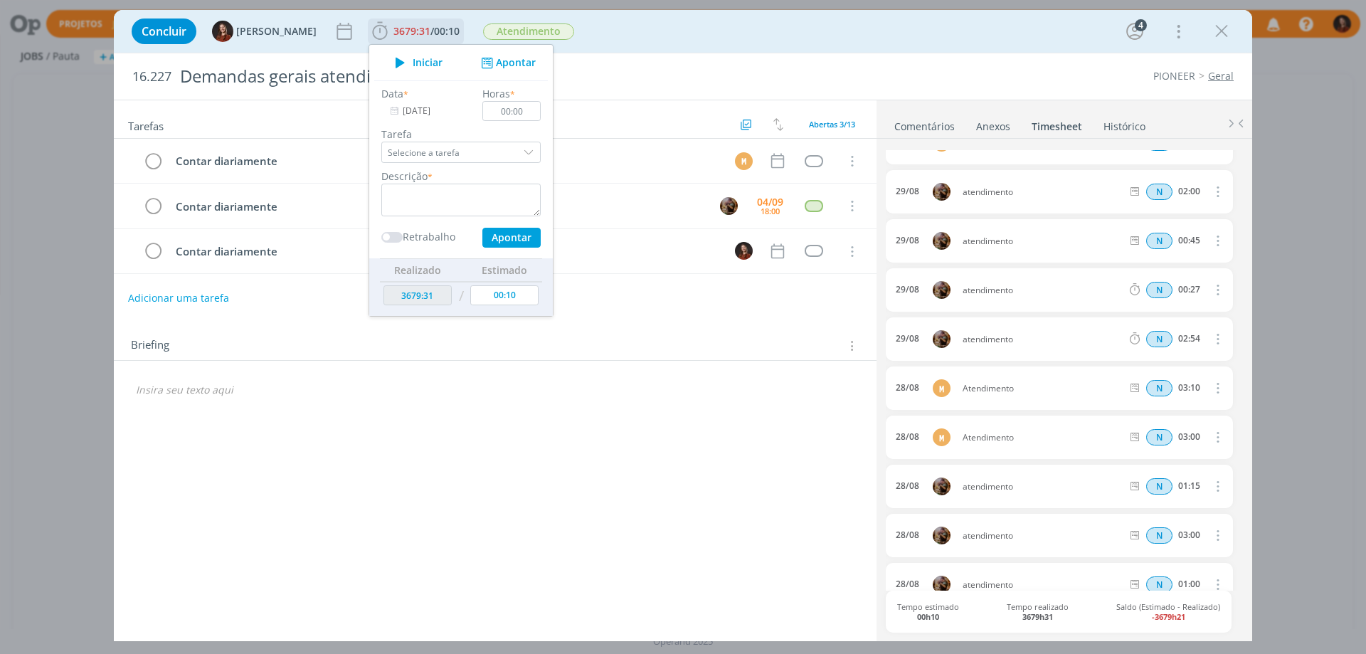
click at [424, 112] on input "04/09/2025" at bounding box center [425, 111] width 89 height 20
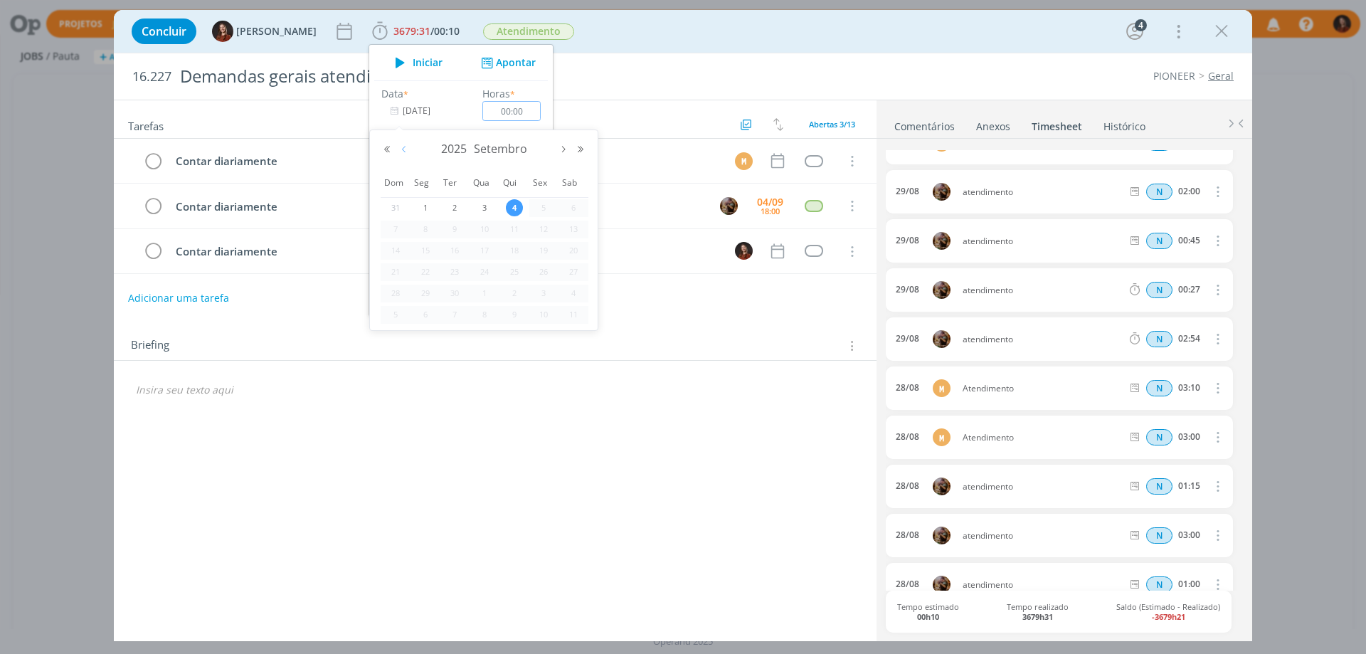
click at [408, 147] on button "Mês anterior" at bounding box center [404, 149] width 17 height 10
click at [546, 290] on span "29" at bounding box center [543, 293] width 17 height 17
type input "29/08/2025"
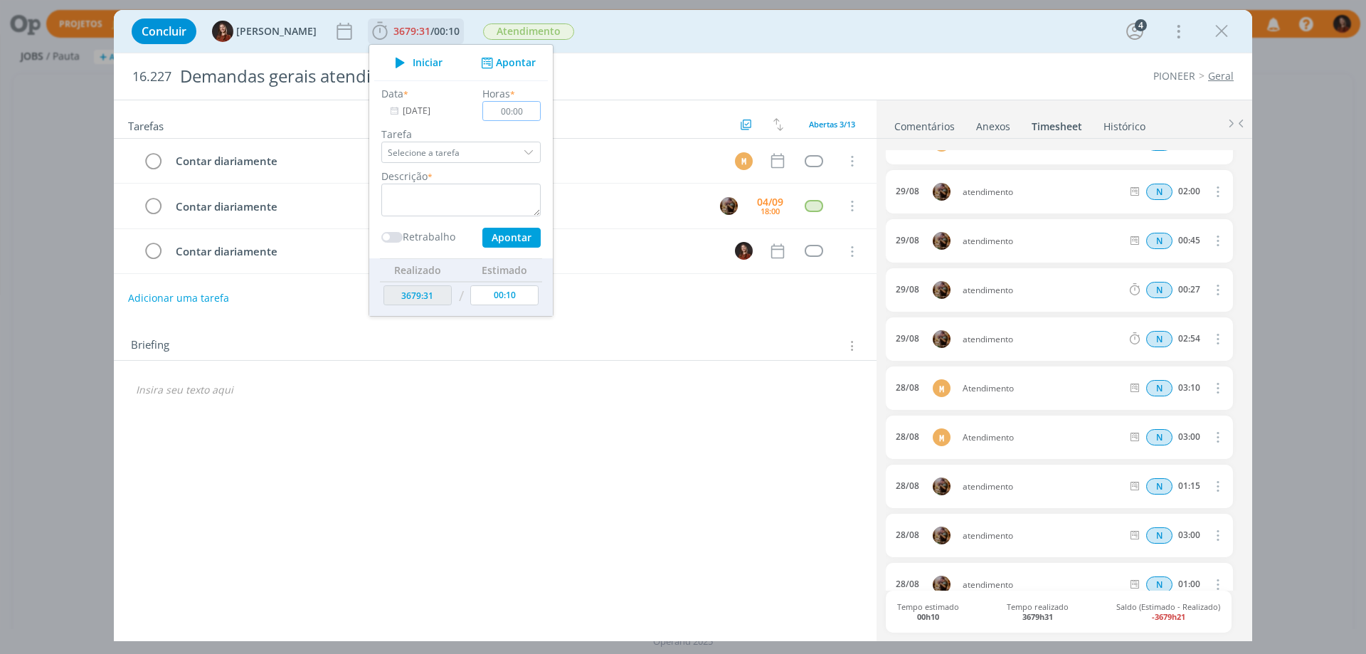
click at [518, 105] on input "00:00" at bounding box center [511, 111] width 58 height 20
type input "01:00"
click at [463, 204] on textarea "dialog" at bounding box center [460, 200] width 159 height 33
click at [406, 192] on textarea "Atendimento" at bounding box center [460, 200] width 159 height 33
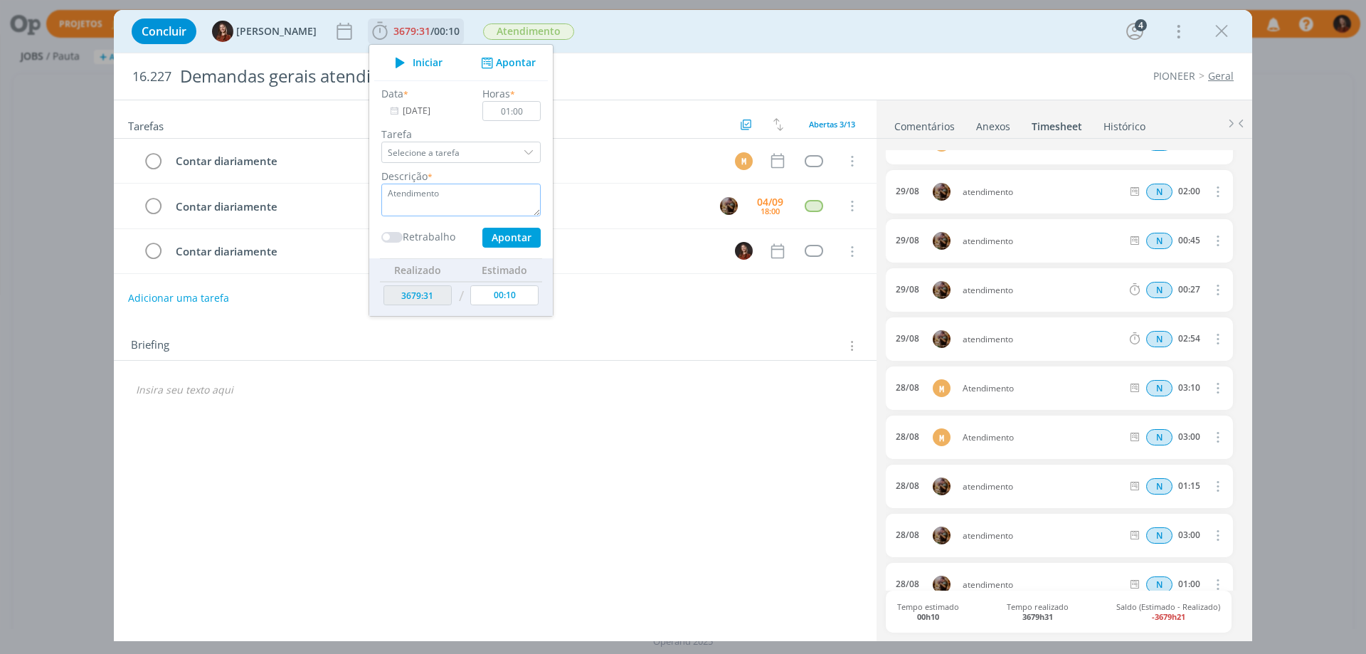
click at [470, 199] on textarea "Atendimento" at bounding box center [460, 200] width 159 height 33
type textarea "Atendimento"
click at [494, 240] on button "Apontar" at bounding box center [511, 238] width 58 height 20
type input "[DATE]"
type input "00:00"
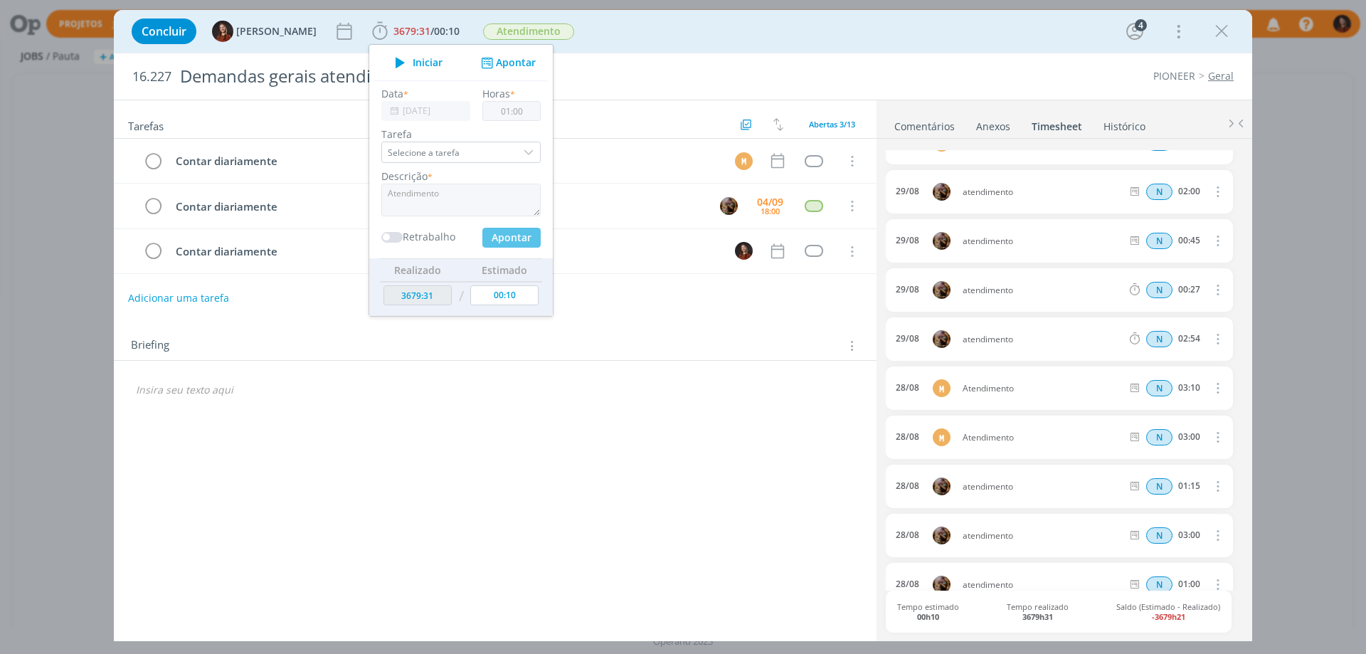
type input "3680:31"
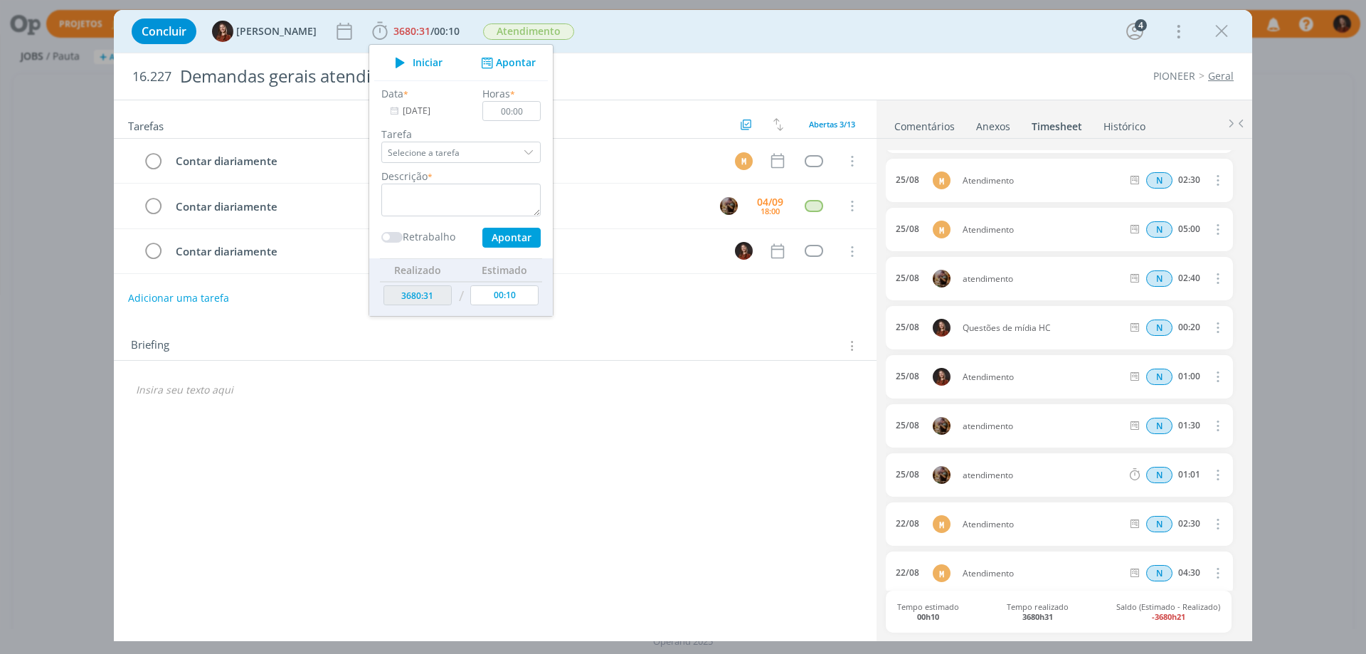
scroll to position [1637, 0]
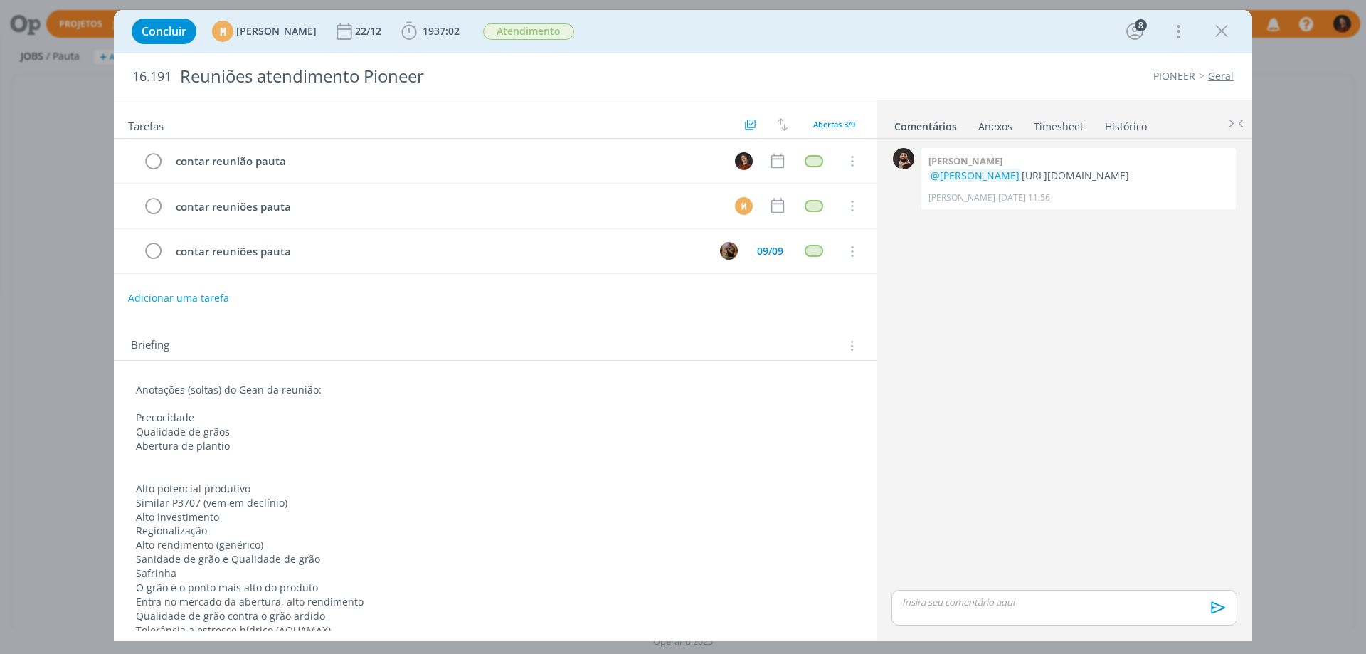
click at [1056, 127] on link "Timesheet" at bounding box center [1058, 123] width 51 height 21
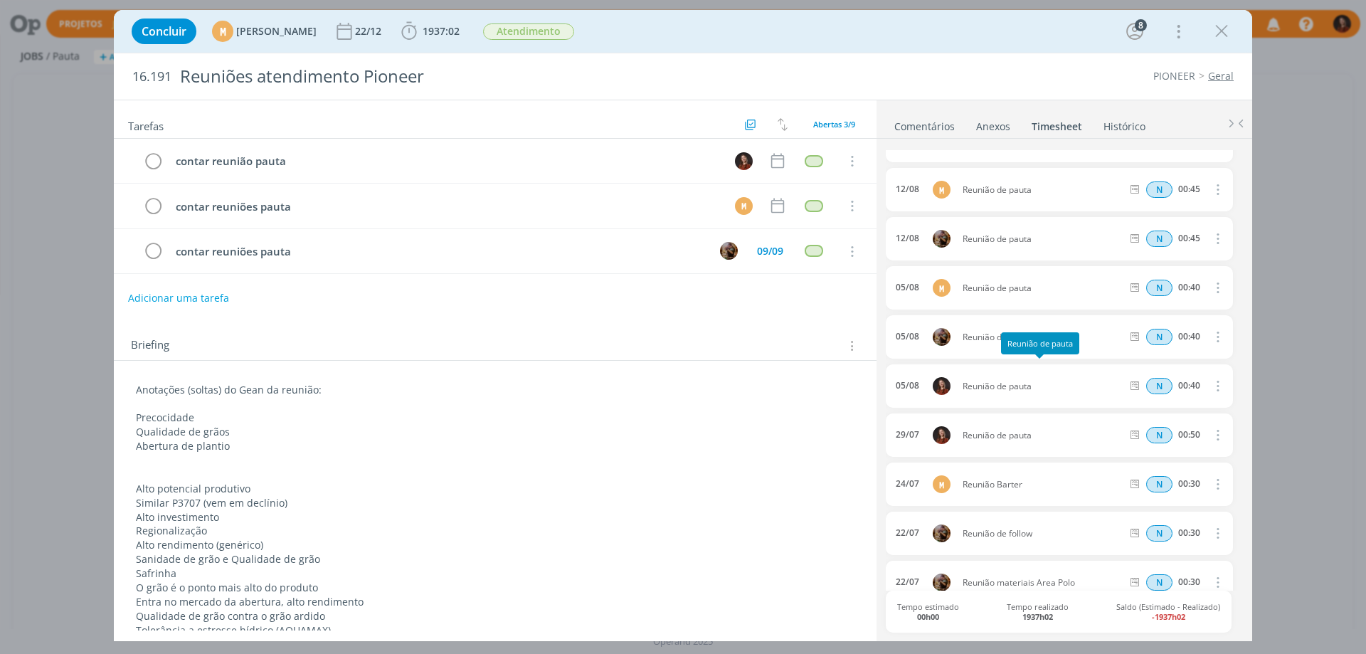
scroll to position [542, 0]
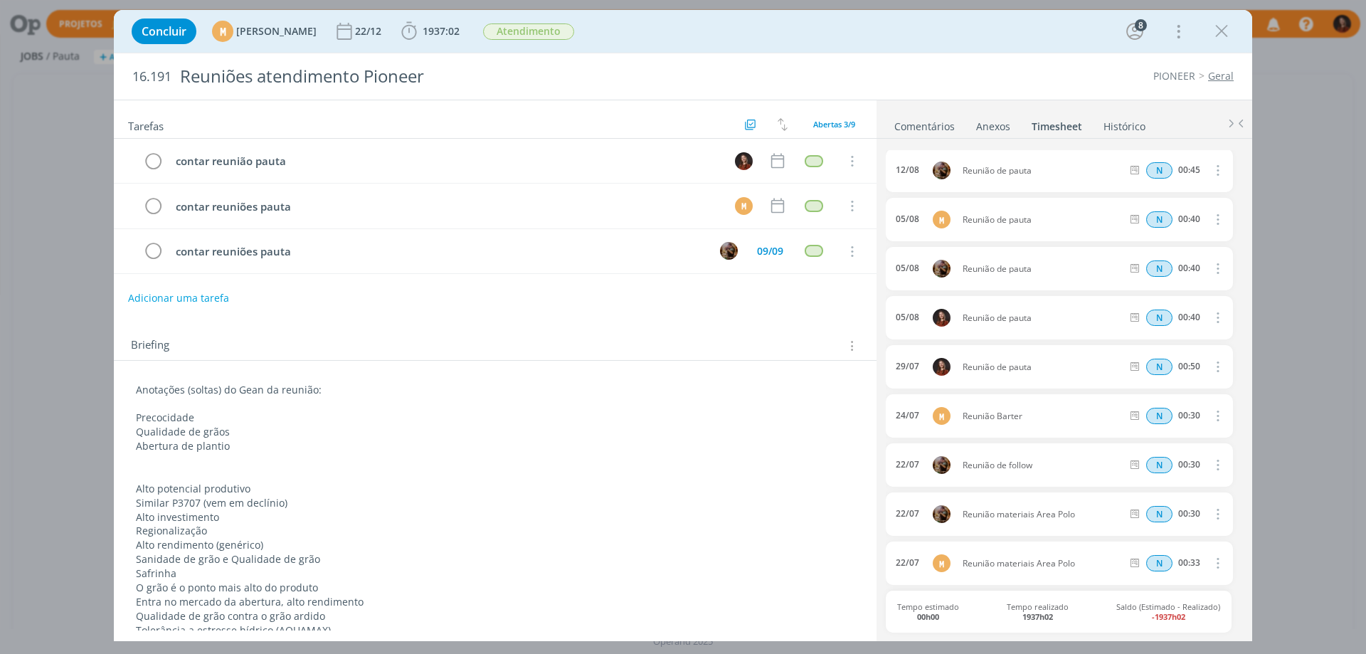
click at [796, 468] on p "dialog" at bounding box center [495, 475] width 719 height 14
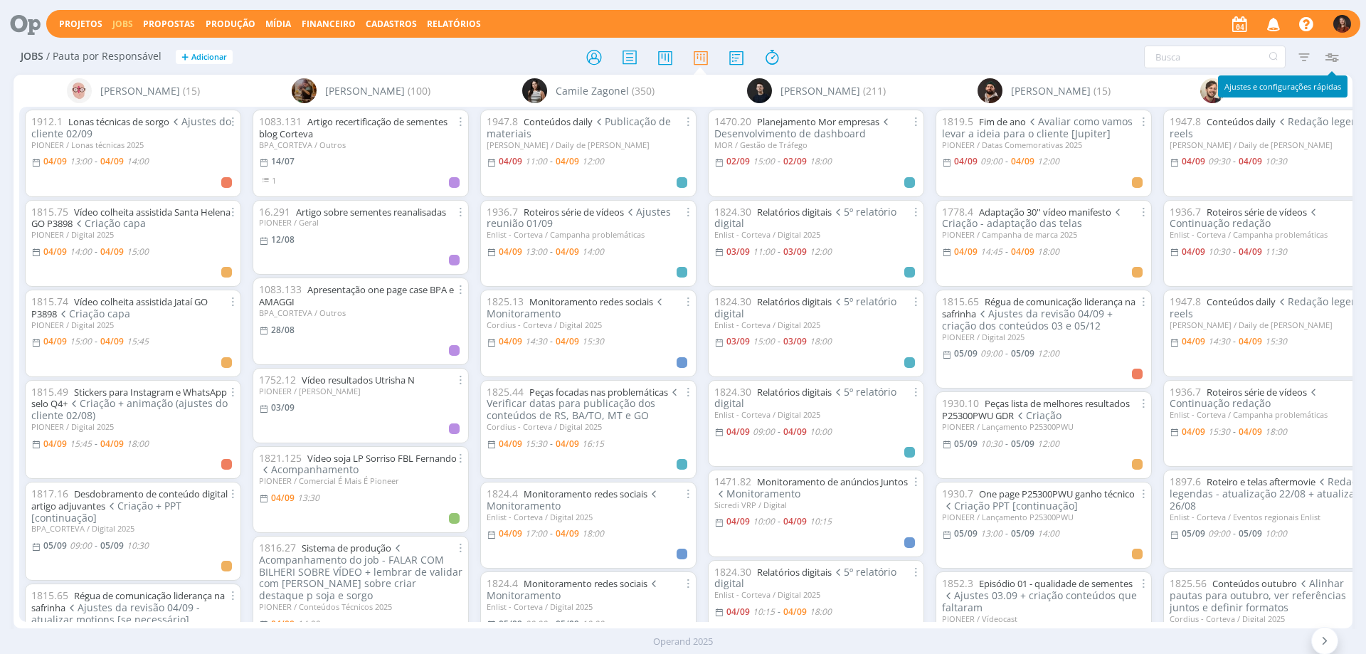
click at [1335, 63] on icon "button" at bounding box center [1332, 57] width 26 height 26
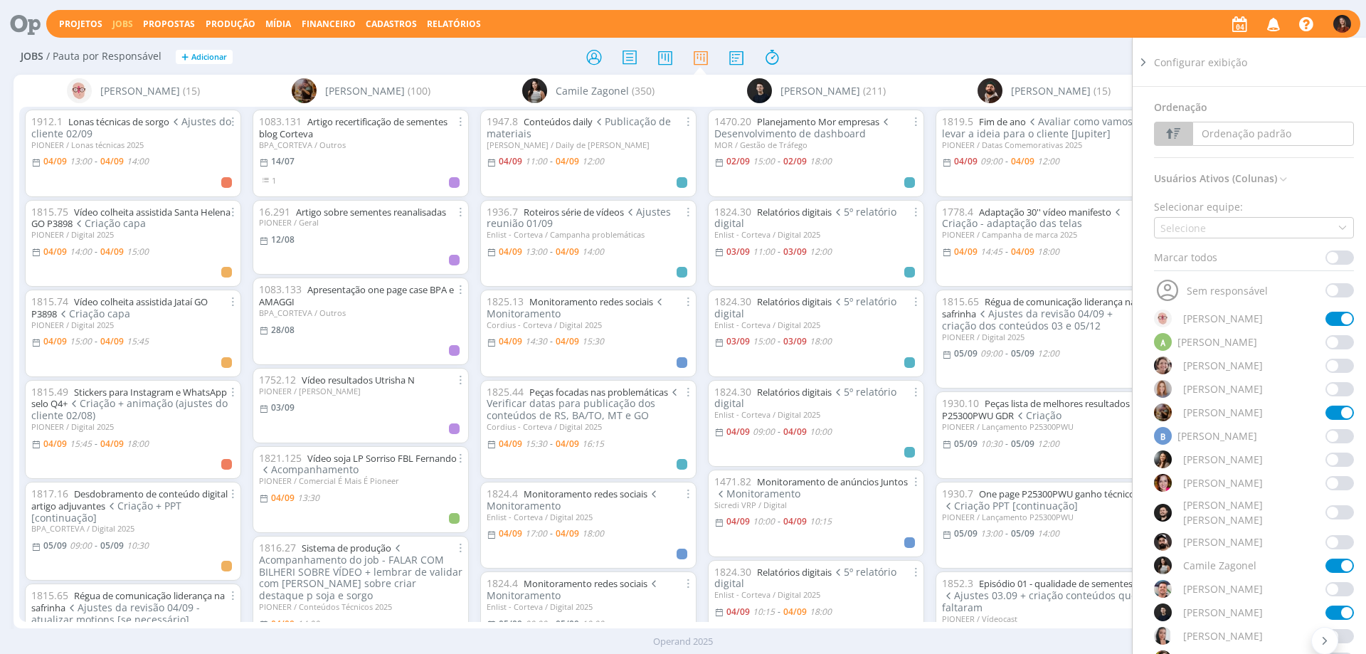
click at [1331, 347] on span at bounding box center [1340, 342] width 28 height 14
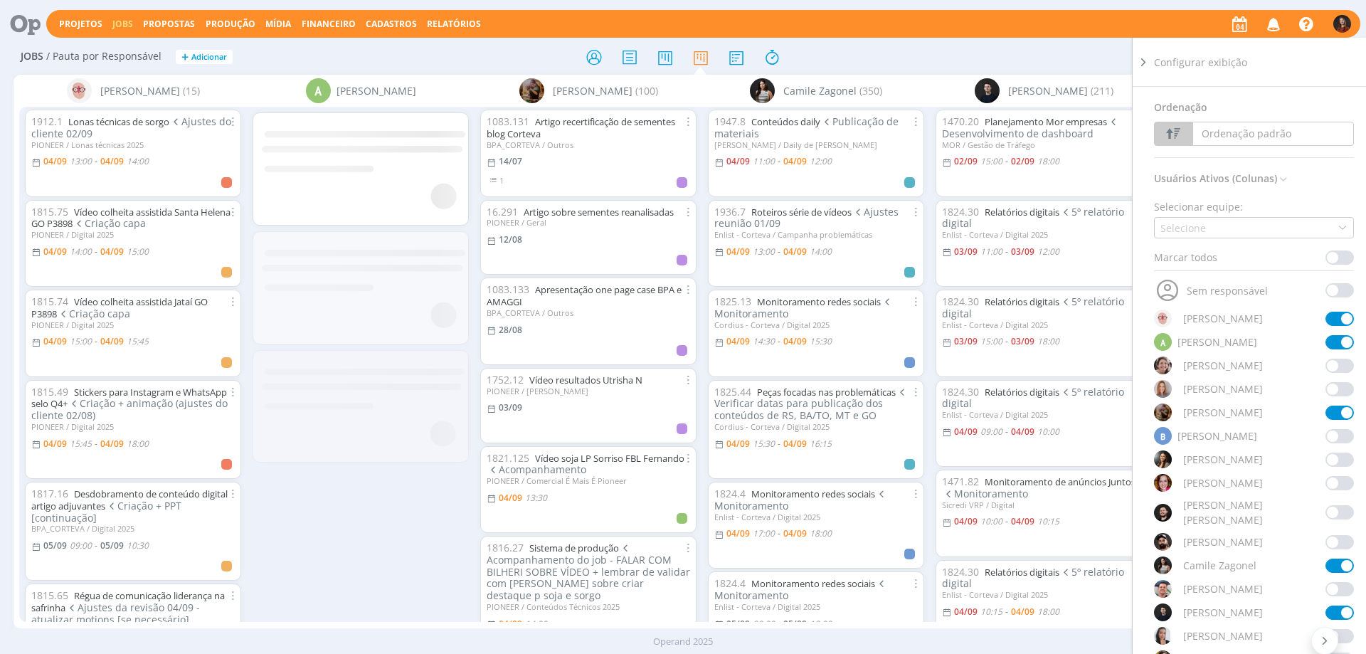
click at [904, 49] on div at bounding box center [683, 57] width 446 height 26
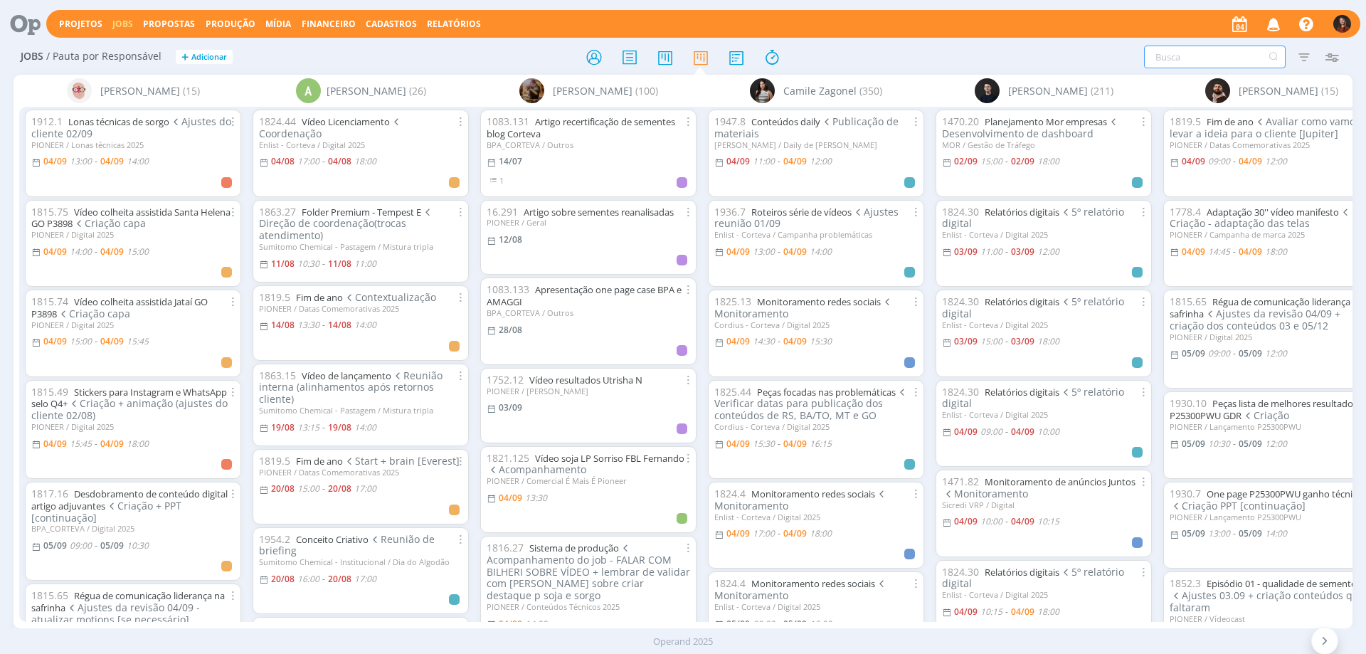
click at [1167, 56] on input "text" at bounding box center [1215, 57] width 142 height 23
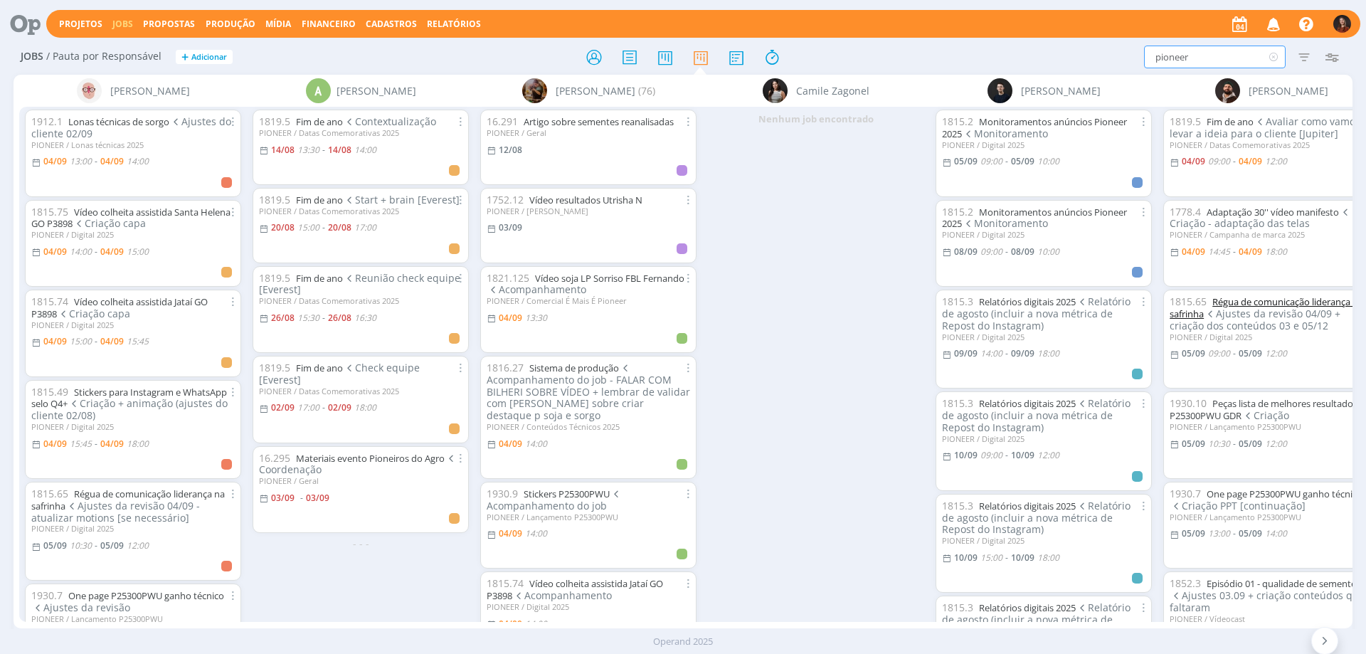
type input "pioneer"
